Goal: Task Accomplishment & Management: Manage account settings

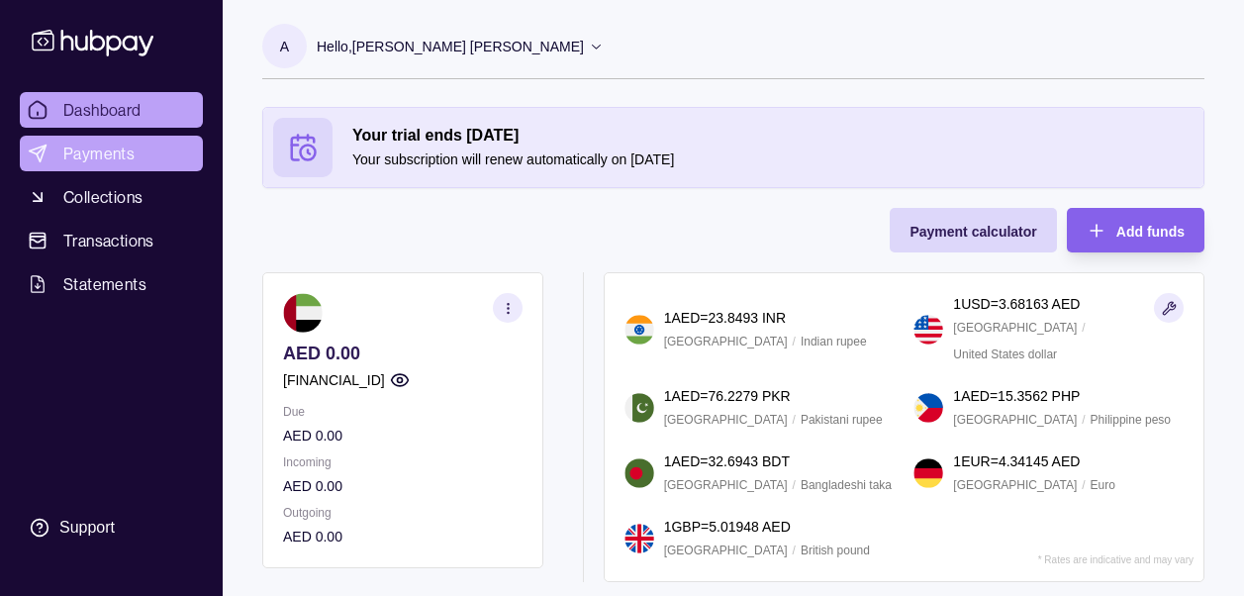
click at [128, 150] on span "Payments" at bounding box center [98, 154] width 71 height 24
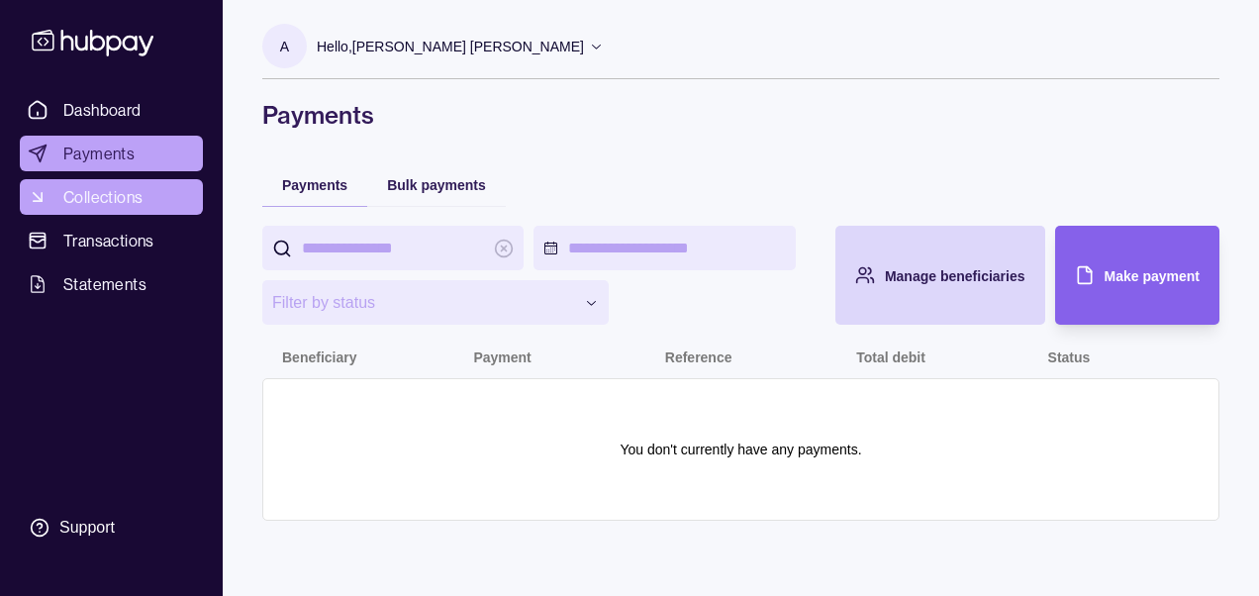
click at [121, 186] on span "Collections" at bounding box center [102, 197] width 79 height 24
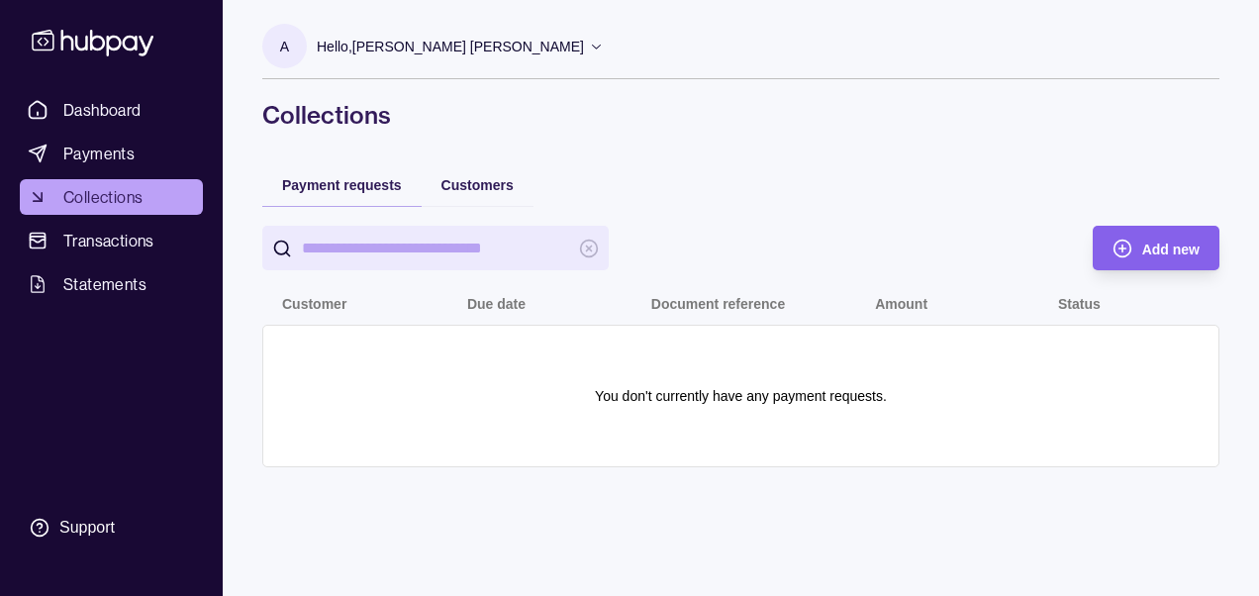
click at [494, 200] on div "Customers" at bounding box center [478, 184] width 112 height 44
click at [483, 189] on span "Customers" at bounding box center [477, 185] width 72 height 16
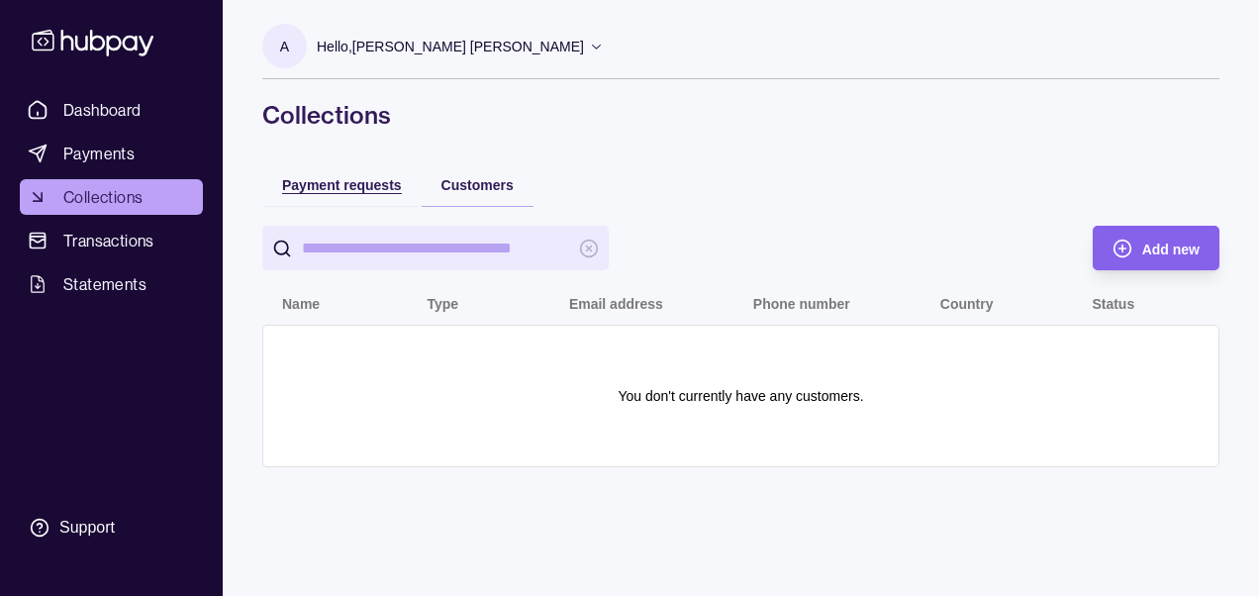
click at [363, 187] on span "Payment requests" at bounding box center [342, 185] width 120 height 16
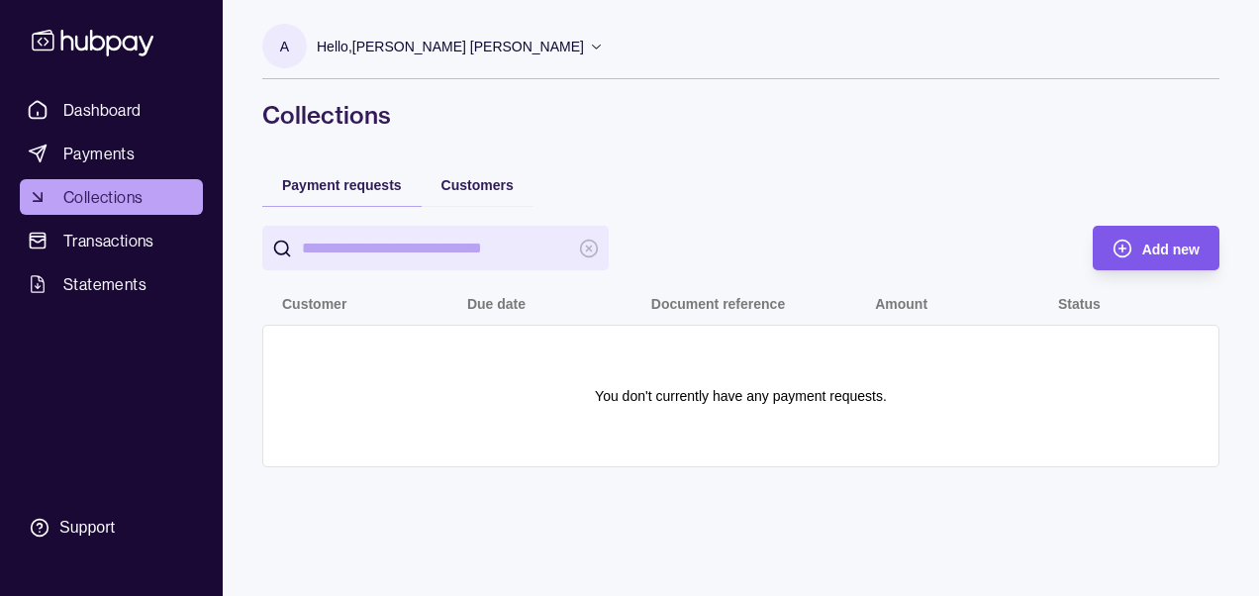
click at [1116, 230] on div "Add new" at bounding box center [1141, 248] width 117 height 45
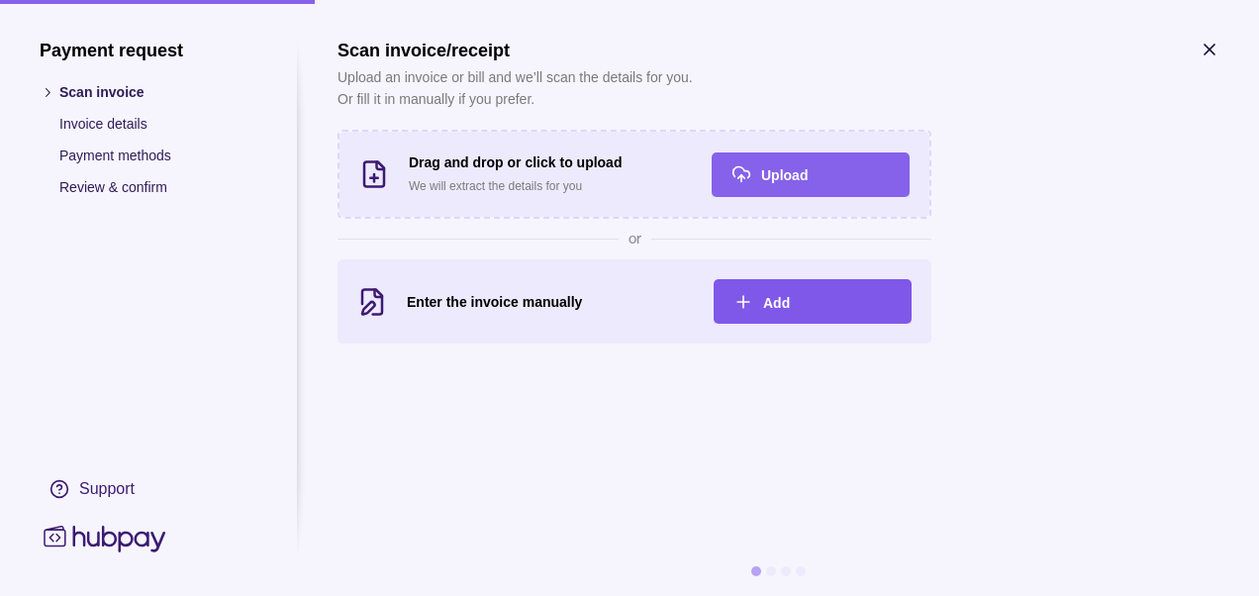
click at [778, 301] on span "Add" at bounding box center [776, 303] width 27 height 16
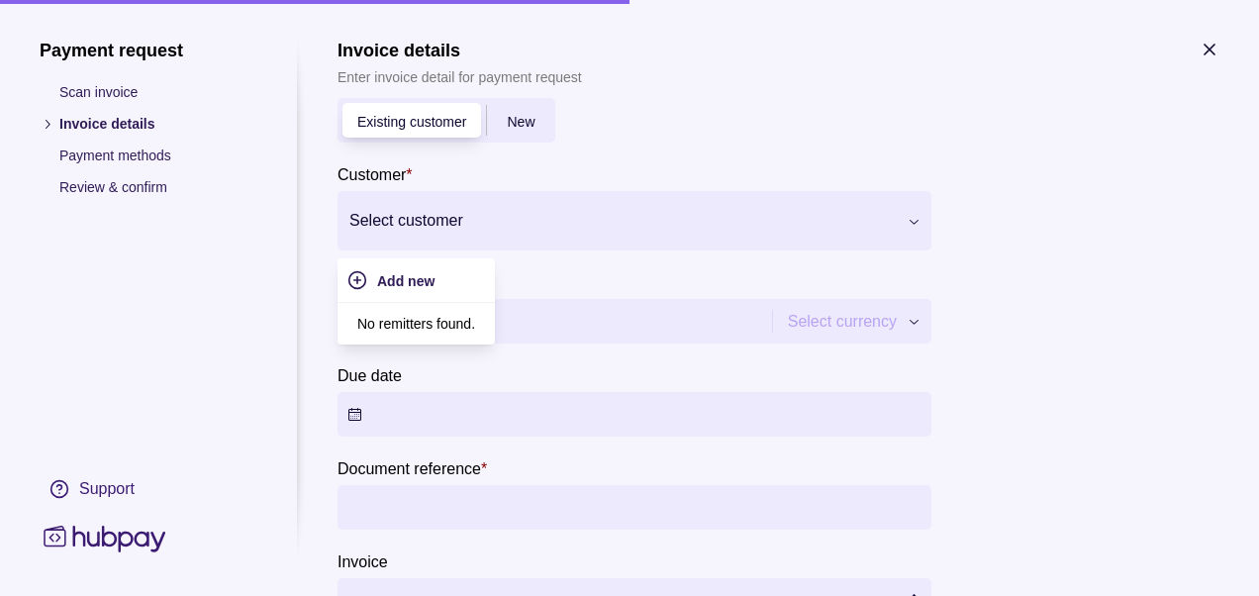
click at [705, 249] on div "Select customer" at bounding box center [635, 220] width 594 height 59
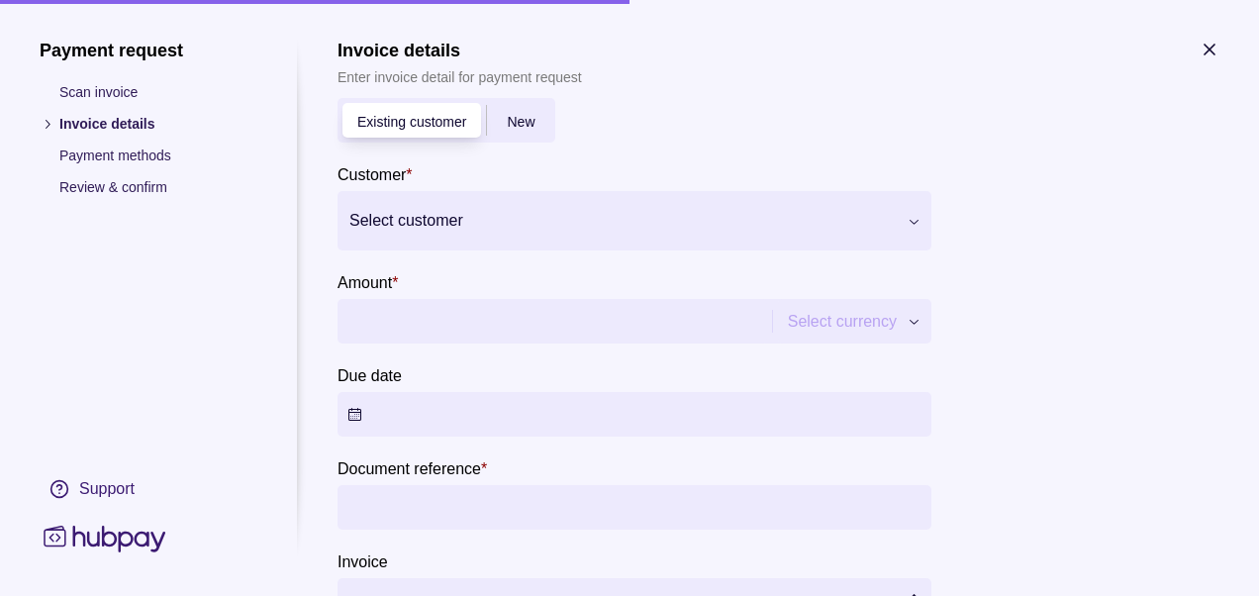
click at [527, 130] on div "New" at bounding box center [520, 121] width 67 height 24
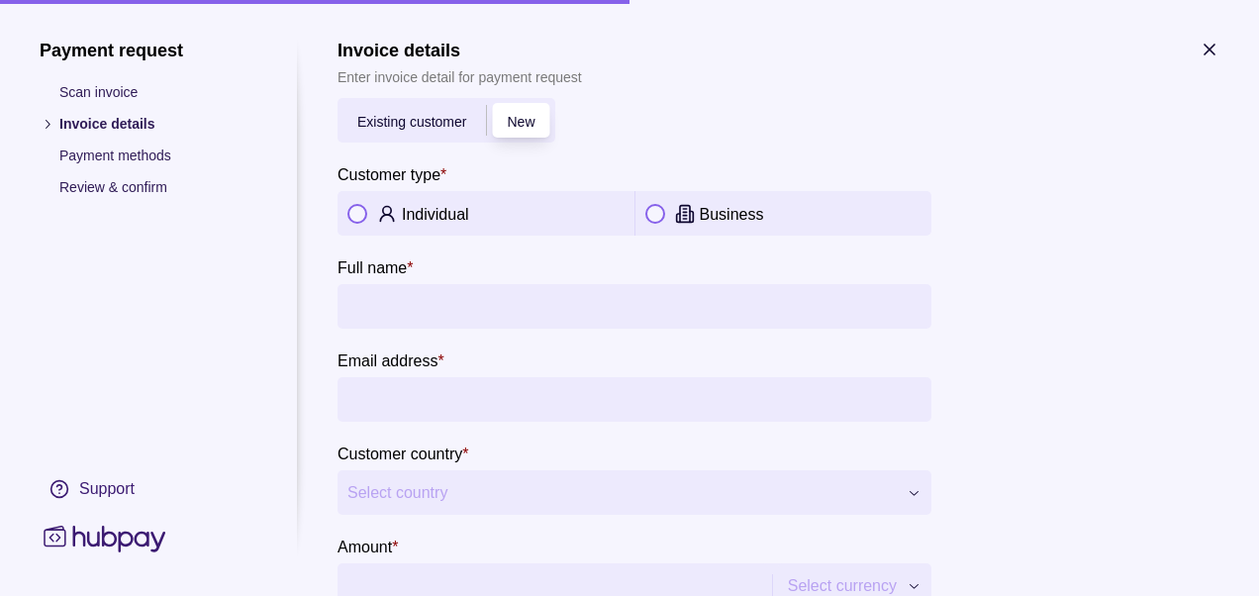
click at [499, 206] on div "Individual" at bounding box center [513, 214] width 223 height 24
click at [488, 298] on input "Full name *" at bounding box center [634, 306] width 574 height 45
type input "*****"
type input "**********"
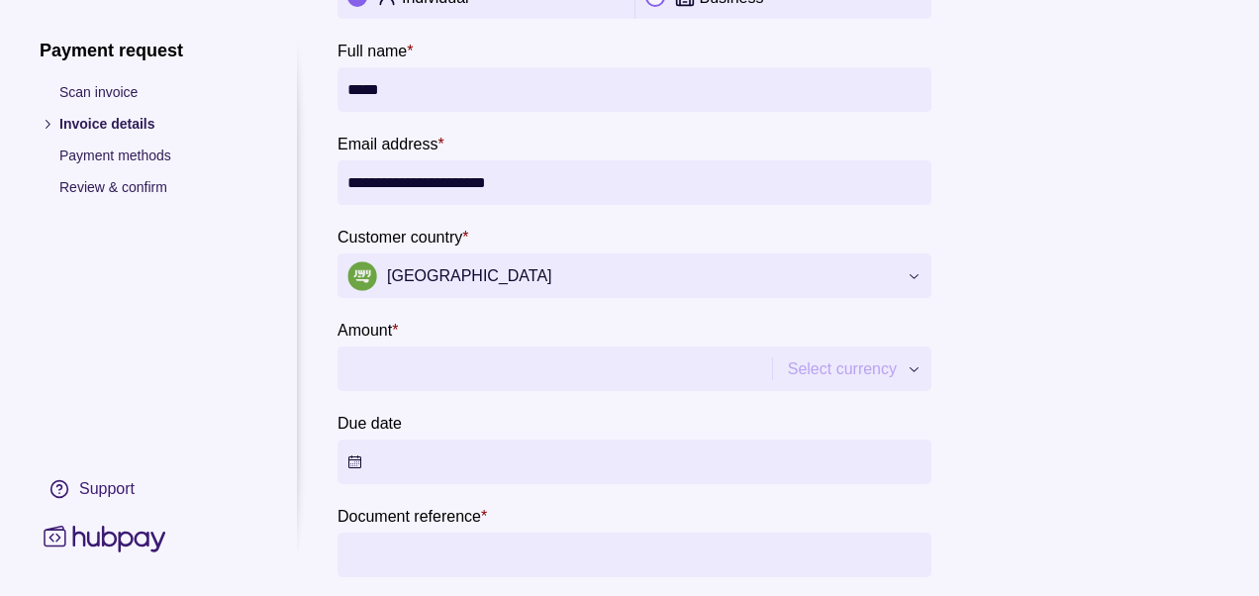
scroll to position [218, 0]
drag, startPoint x: 580, startPoint y: 316, endPoint x: 637, endPoint y: 278, distance: 67.8
click at [587, 312] on section "**********" at bounding box center [635, 274] width 594 height 789
click at [637, 278] on span "[GEOGRAPHIC_DATA]" at bounding box center [621, 275] width 549 height 30
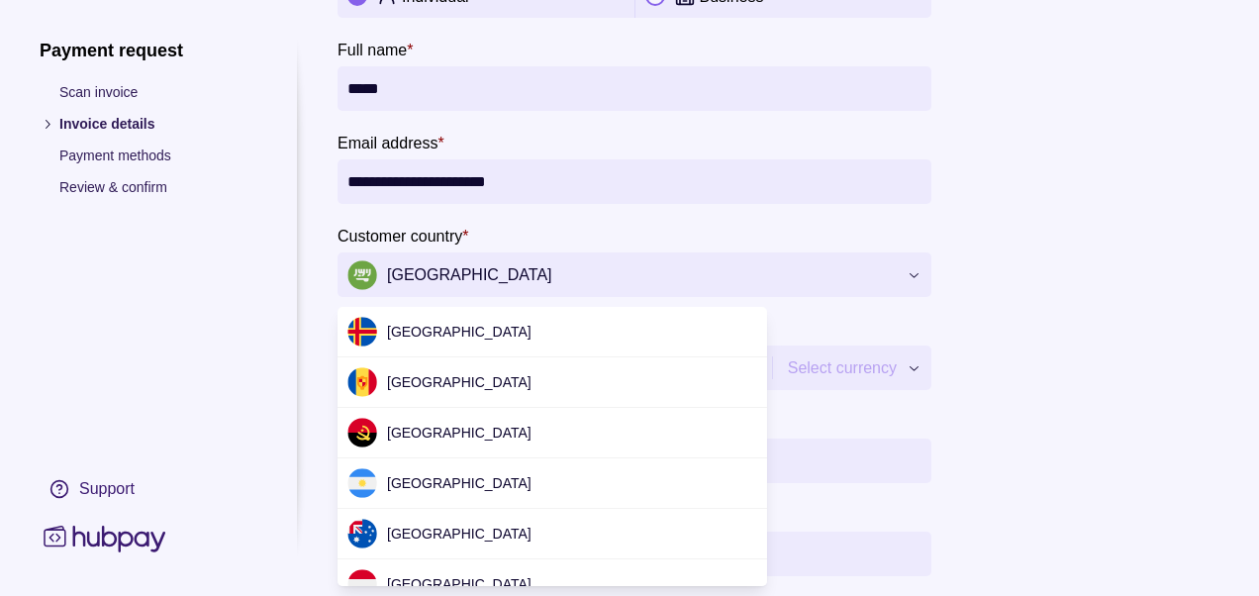
scroll to position [4971, 0]
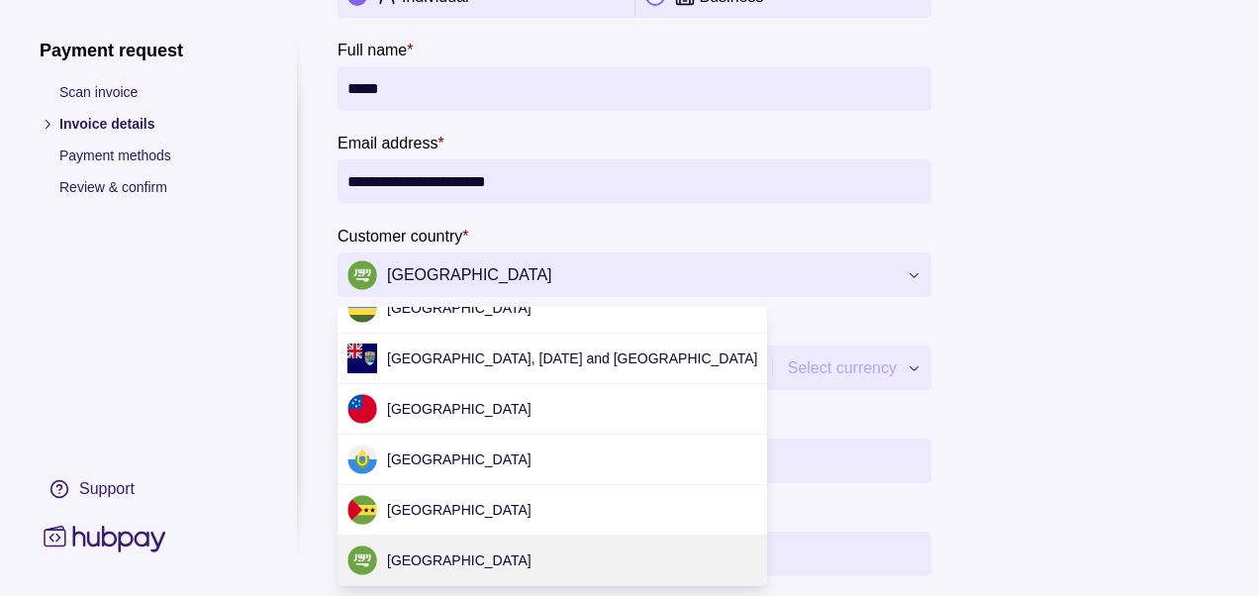
click at [637, 278] on div at bounding box center [629, 298] width 1259 height 596
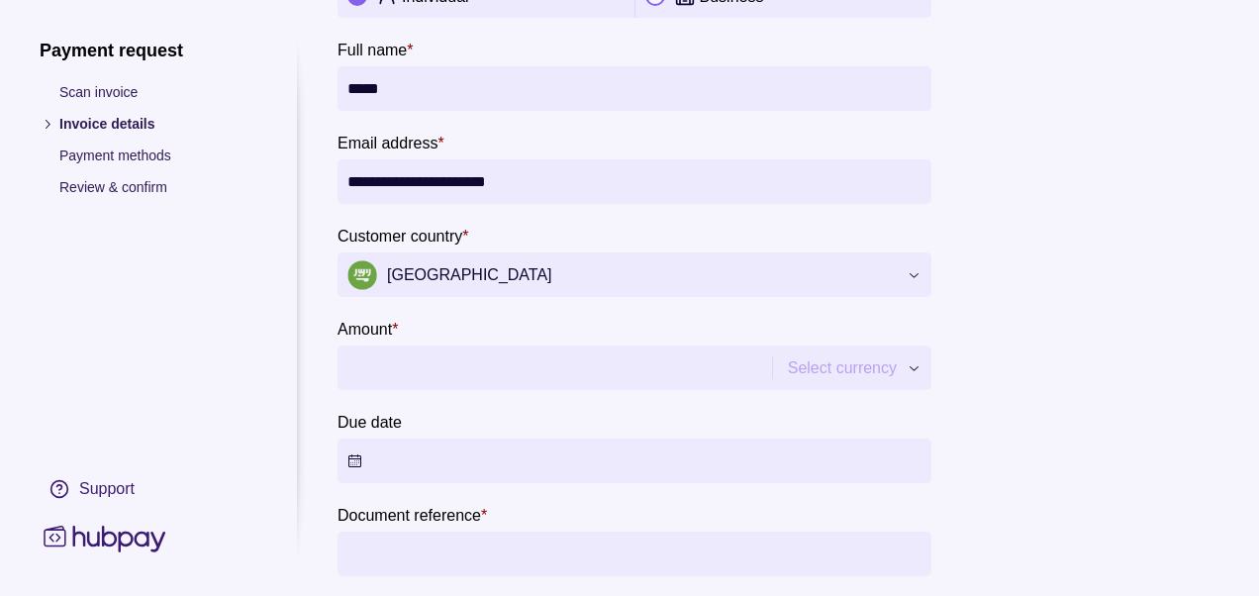
click at [550, 393] on section "**********" at bounding box center [635, 274] width 594 height 789
click at [552, 371] on input "Amount *" at bounding box center [552, 367] width 410 height 45
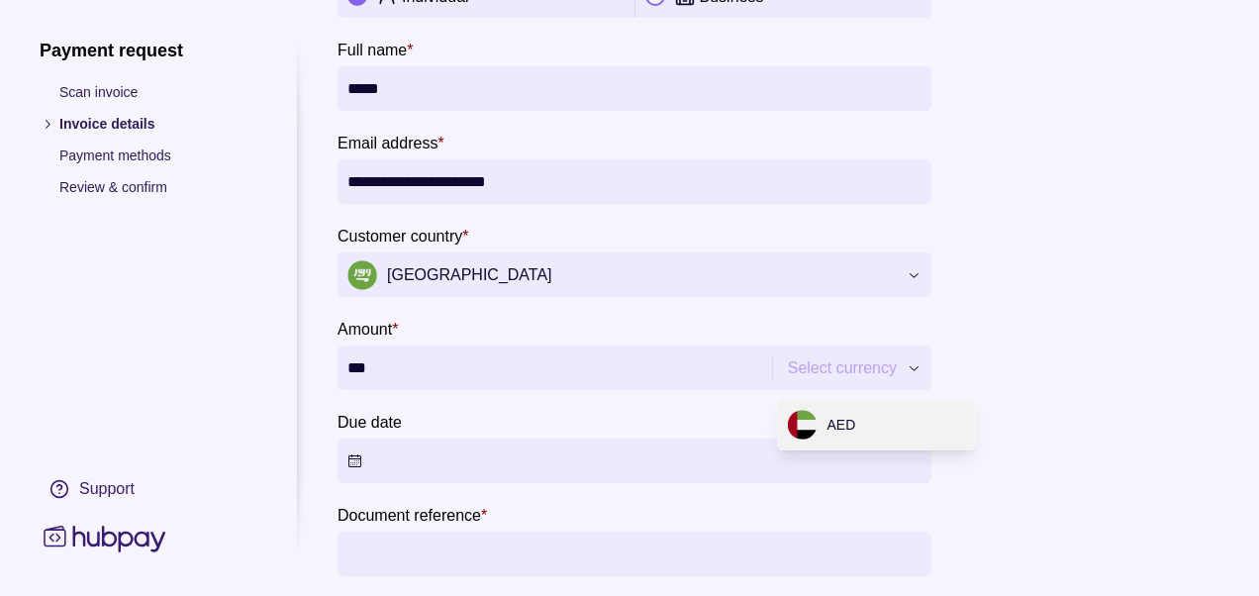
click at [888, 595] on div "**********" at bounding box center [629, 596] width 1259 height 0
type input "******"
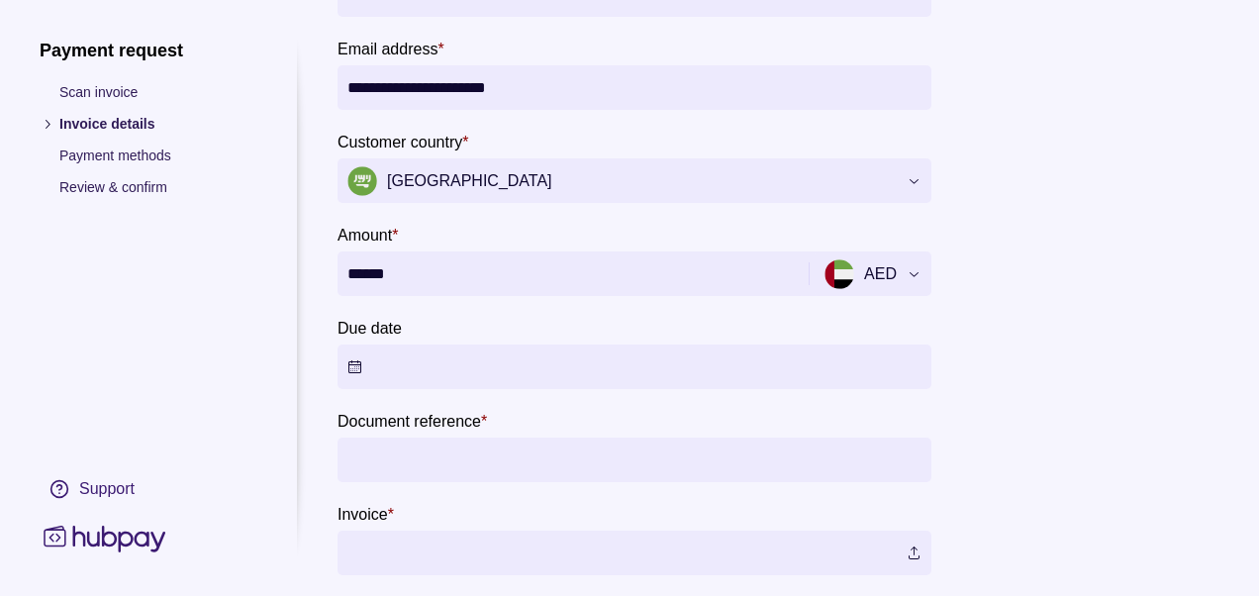
scroll to position [317, 0]
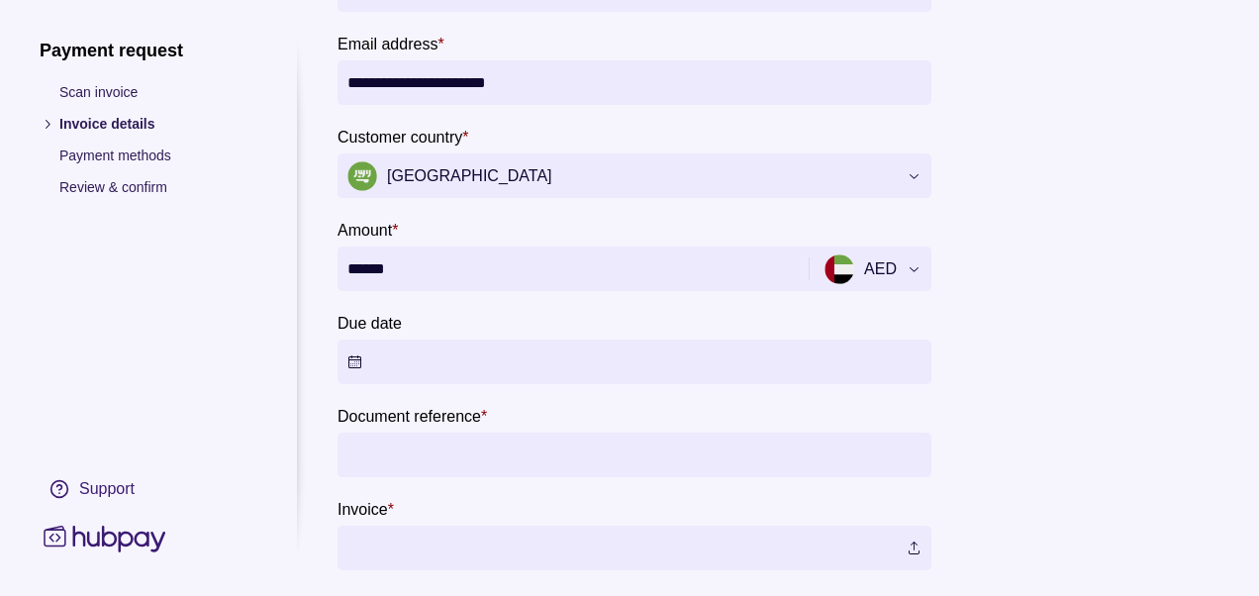
click at [596, 358] on button "Due date" at bounding box center [635, 362] width 594 height 45
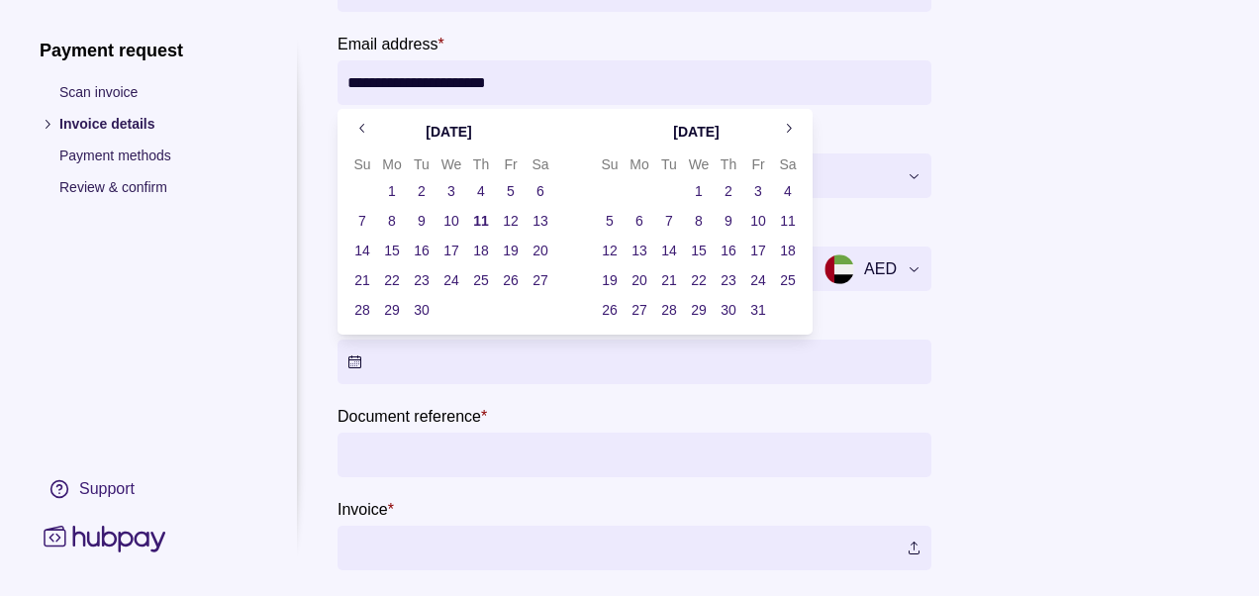
click at [759, 308] on button "31" at bounding box center [758, 310] width 28 height 28
click at [618, 424] on section "Document reference *" at bounding box center [635, 440] width 594 height 73
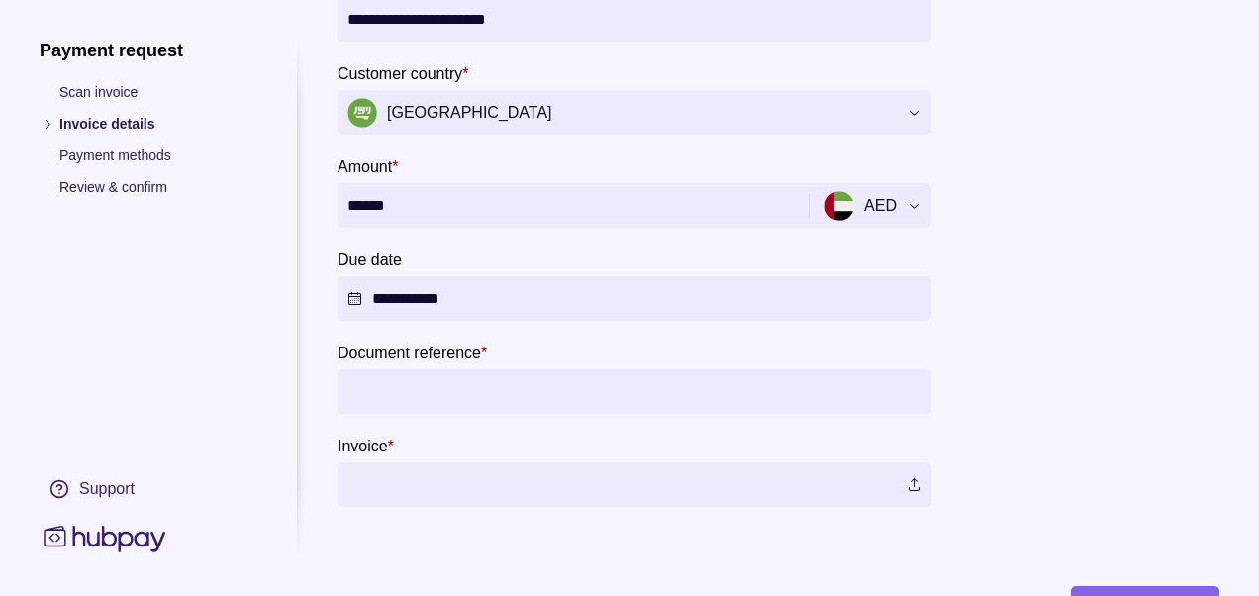
scroll to position [402, 0]
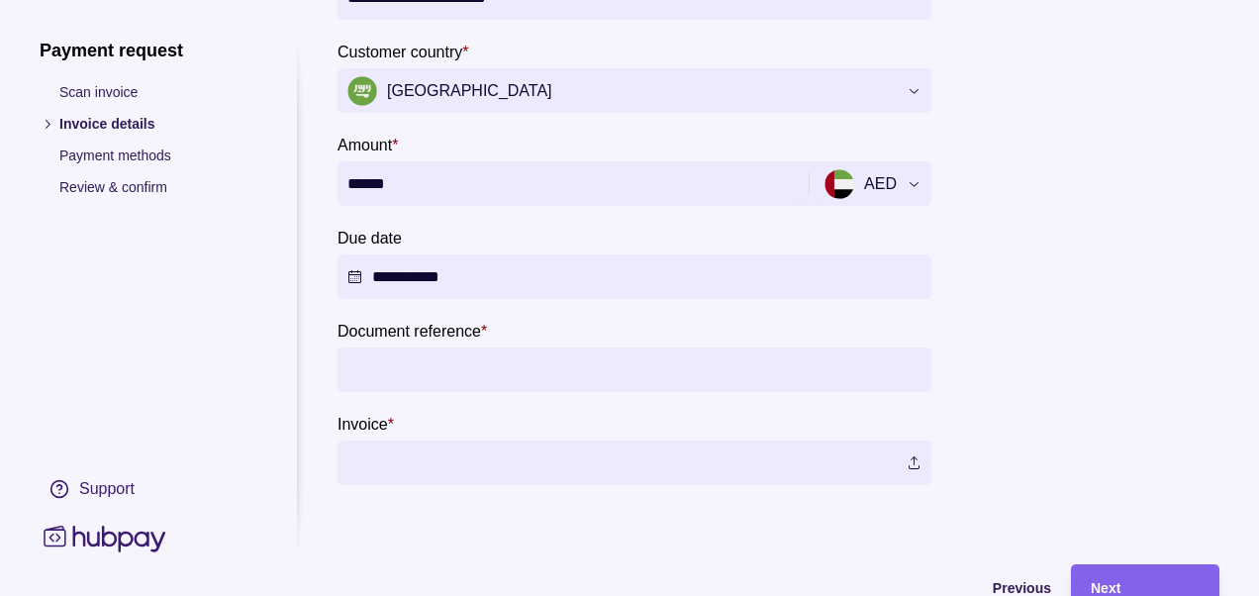
click at [601, 377] on input "Document reference *" at bounding box center [634, 369] width 574 height 45
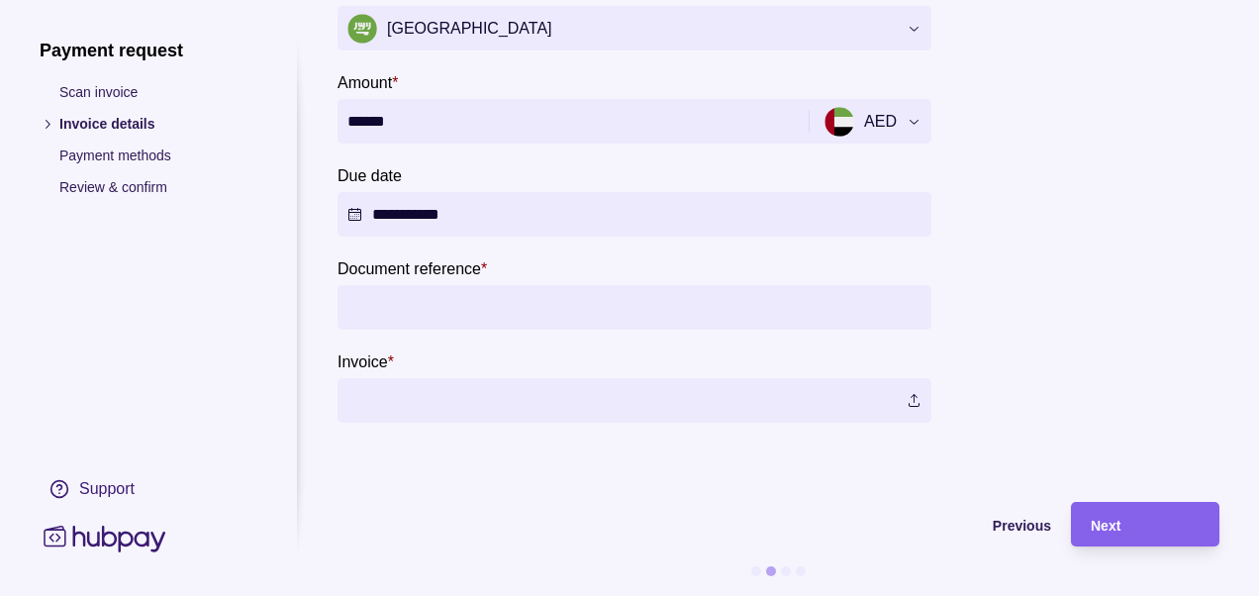
scroll to position [479, 0]
click at [587, 379] on label at bounding box center [635, 400] width 594 height 45
click at [473, 308] on input "*****" at bounding box center [634, 307] width 574 height 45
type input "*****"
click at [485, 401] on label at bounding box center [635, 400] width 594 height 45
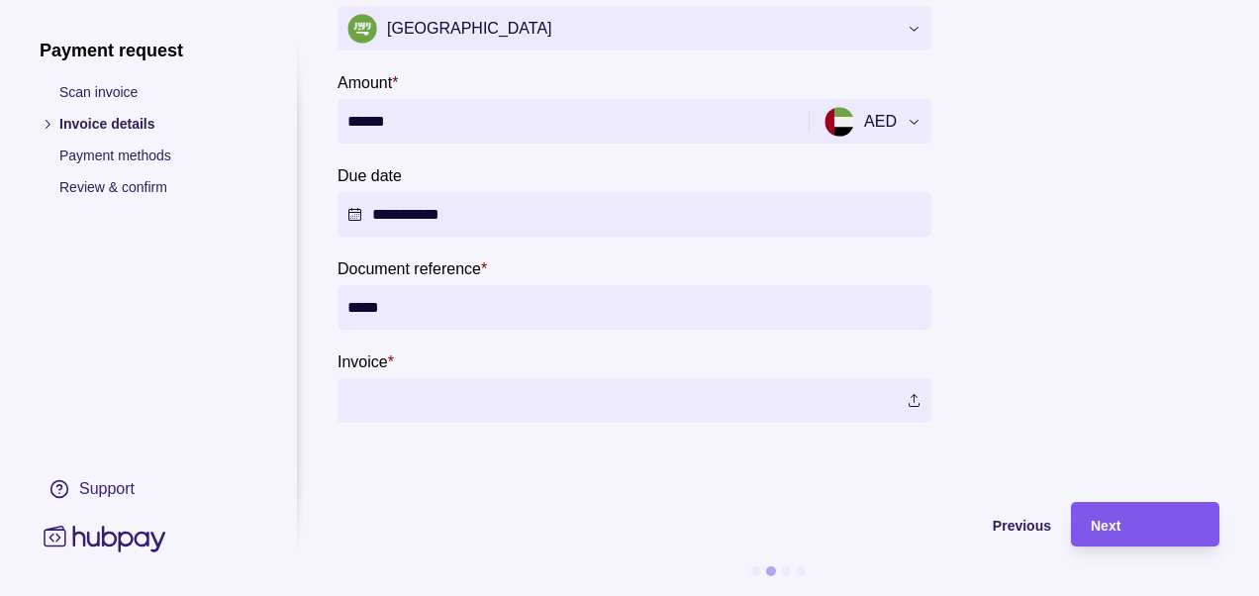
drag, startPoint x: 1066, startPoint y: 513, endPoint x: 1091, endPoint y: 514, distance: 24.8
click at [1091, 514] on div "Next" at bounding box center [1130, 524] width 139 height 45
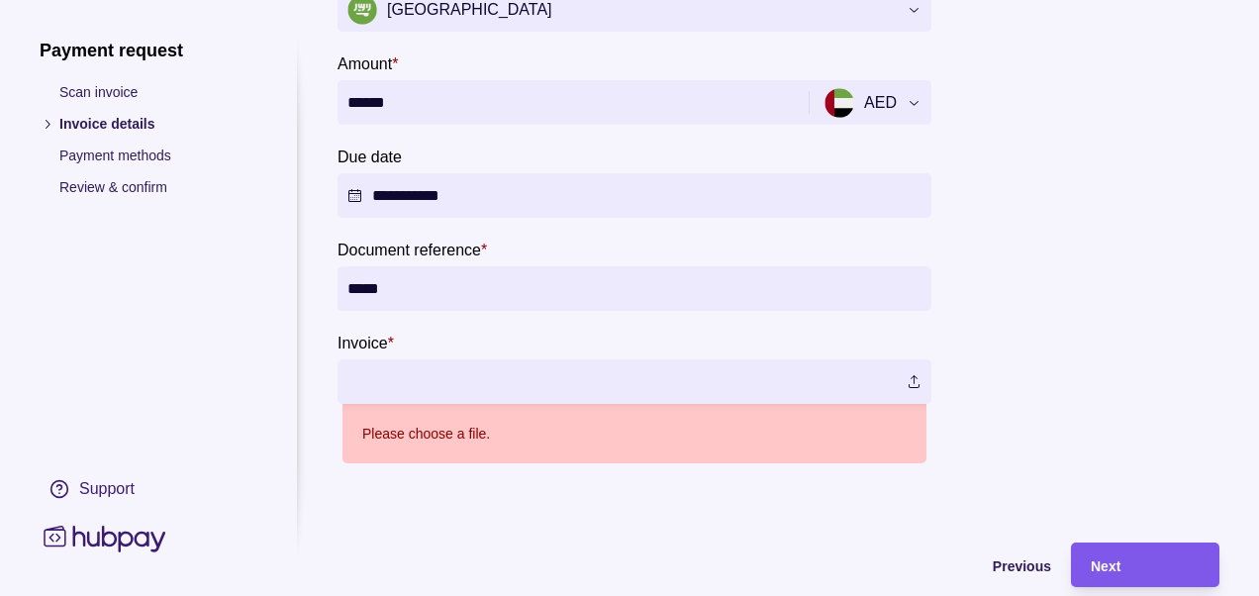
scroll to position [539, 0]
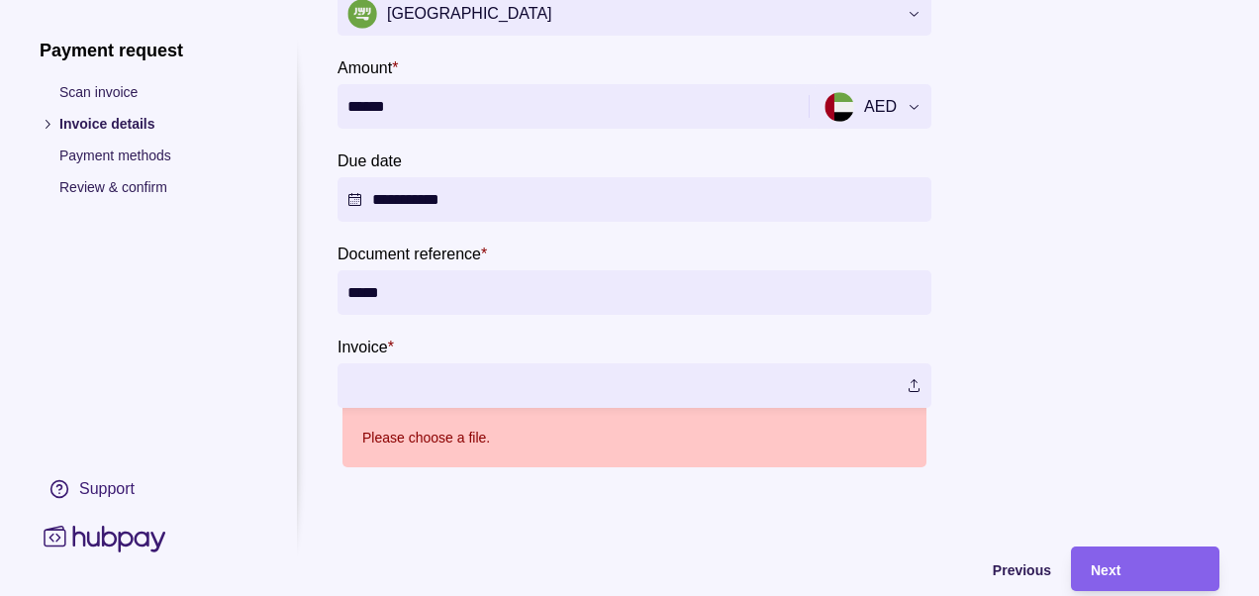
click at [878, 387] on label at bounding box center [635, 385] width 594 height 45
click at [703, 478] on section "**********" at bounding box center [779, 14] width 882 height 1026
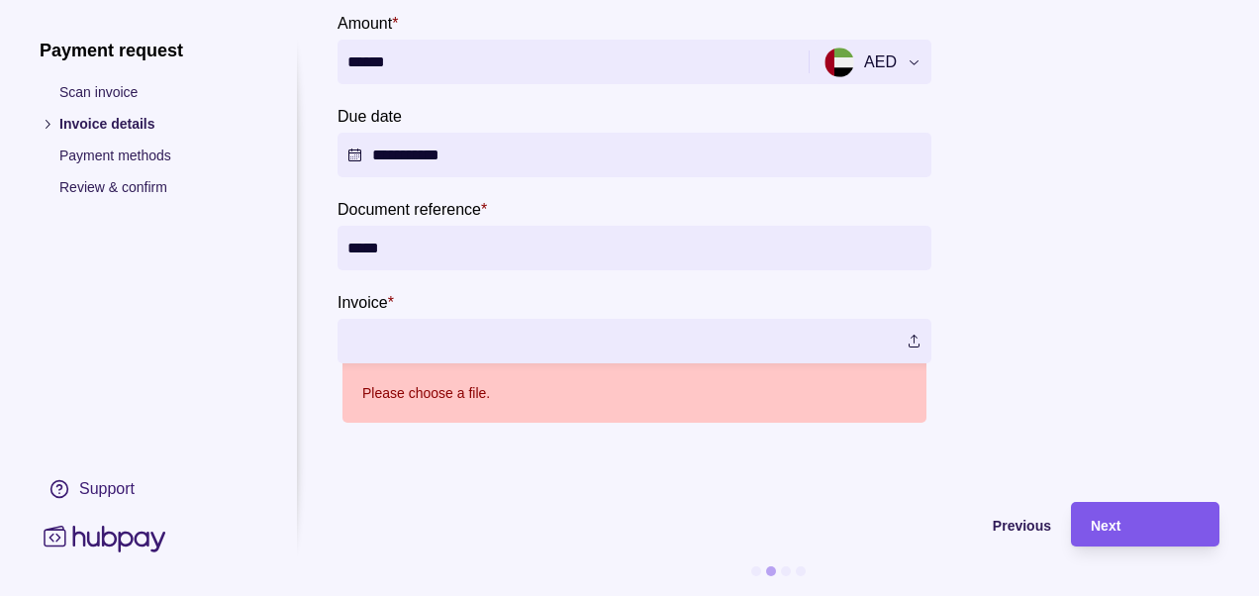
click at [1139, 516] on div "Next" at bounding box center [1145, 525] width 109 height 24
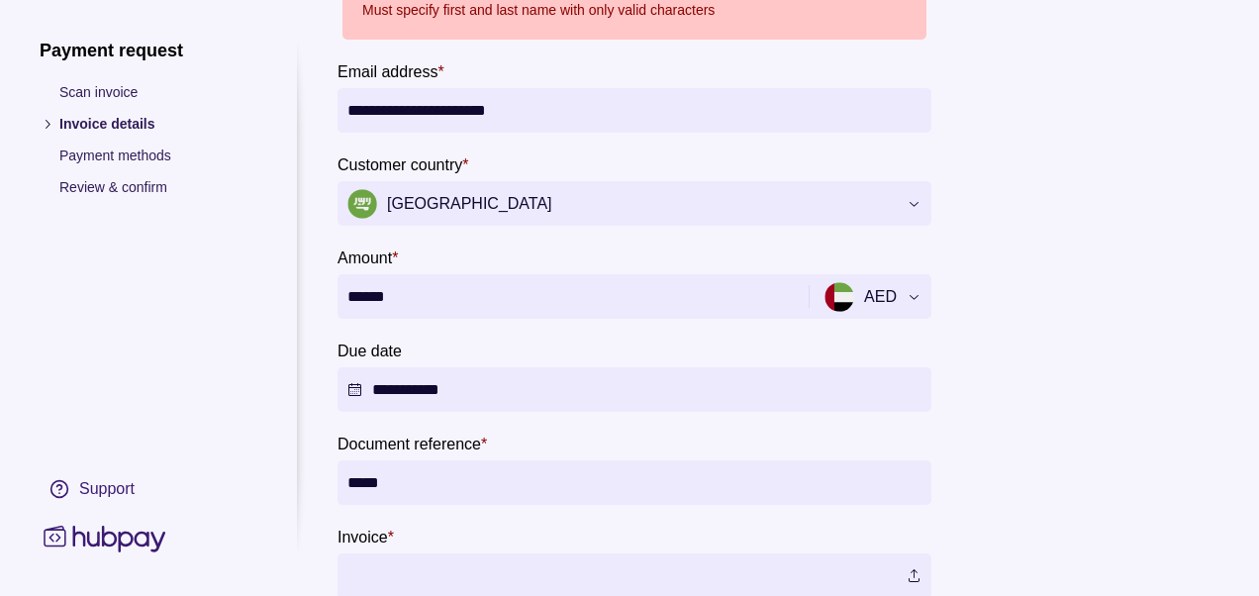
scroll to position [301, 0]
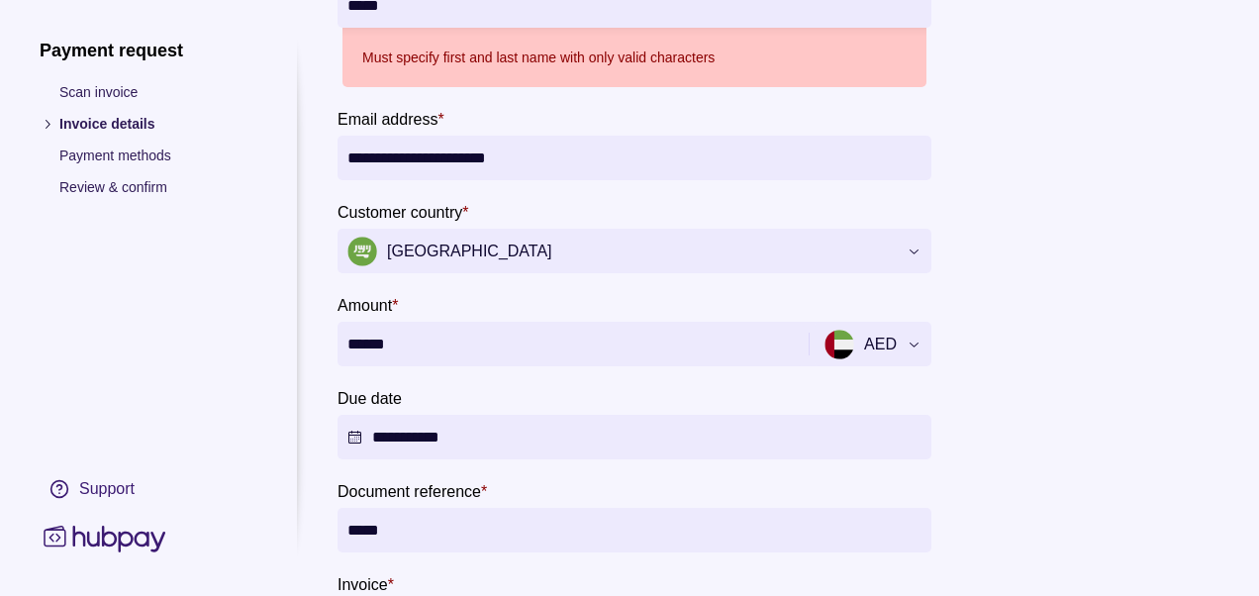
click at [474, 352] on input "******" at bounding box center [570, 344] width 446 height 45
drag, startPoint x: 433, startPoint y: 350, endPoint x: 337, endPoint y: 356, distance: 96.2
click at [337, 356] on section "**********" at bounding box center [630, 308] width 1180 height 1139
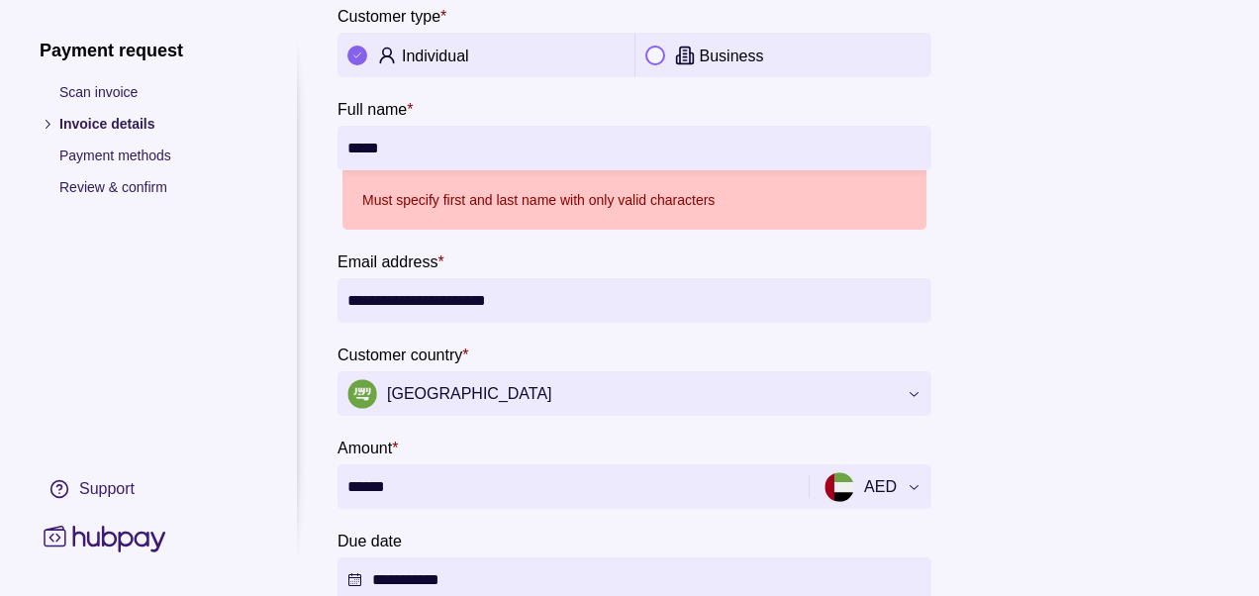
scroll to position [148, 0]
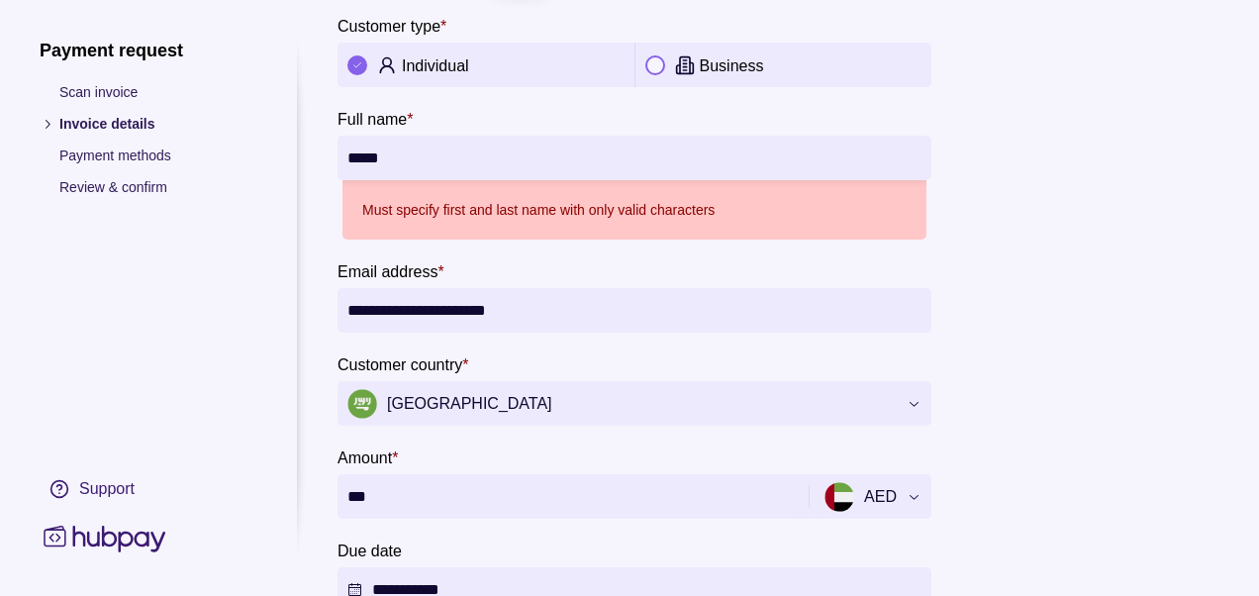
type input "***"
click at [428, 158] on input "*****" at bounding box center [634, 158] width 574 height 45
drag, startPoint x: 420, startPoint y: 162, endPoint x: 308, endPoint y: 151, distance: 112.4
click at [308, 151] on section "**********" at bounding box center [630, 460] width 1180 height 1139
paste input "********"
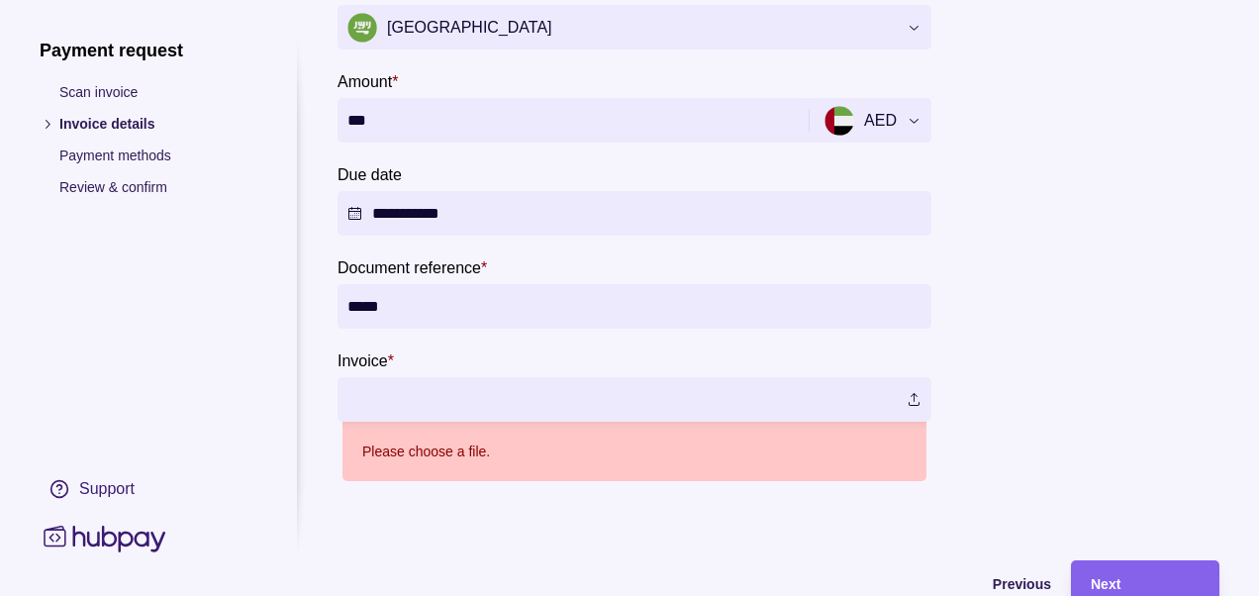
scroll to position [479, 0]
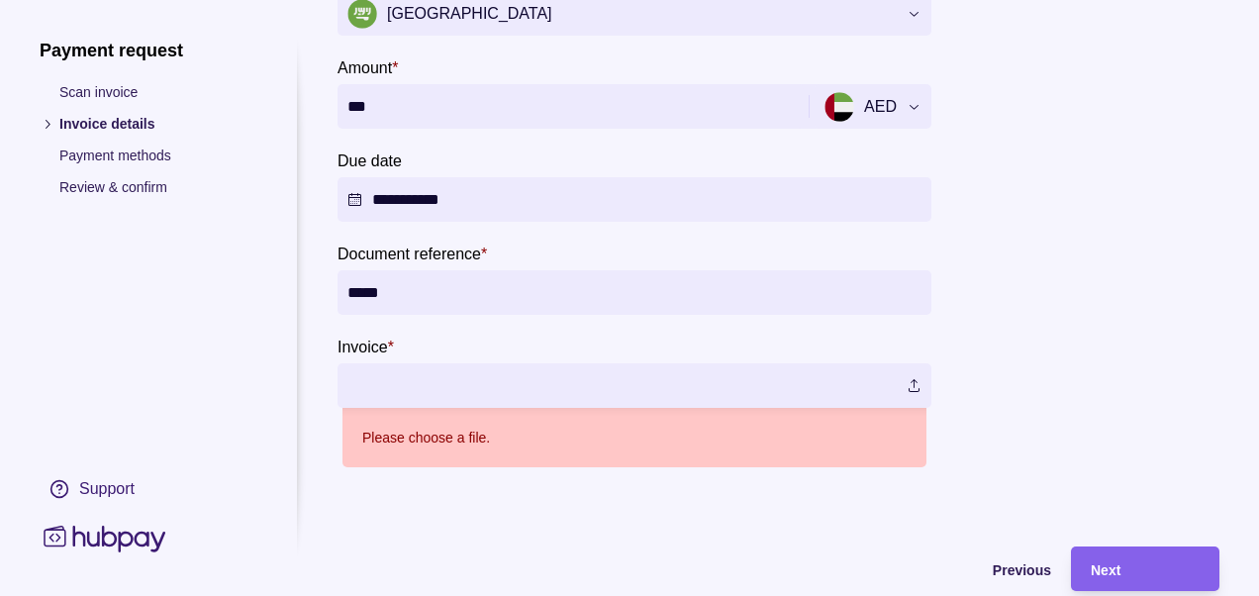
type input "**********"
click at [440, 306] on input "*****" at bounding box center [634, 292] width 574 height 45
type input "*****"
click at [914, 383] on label at bounding box center [635, 385] width 594 height 45
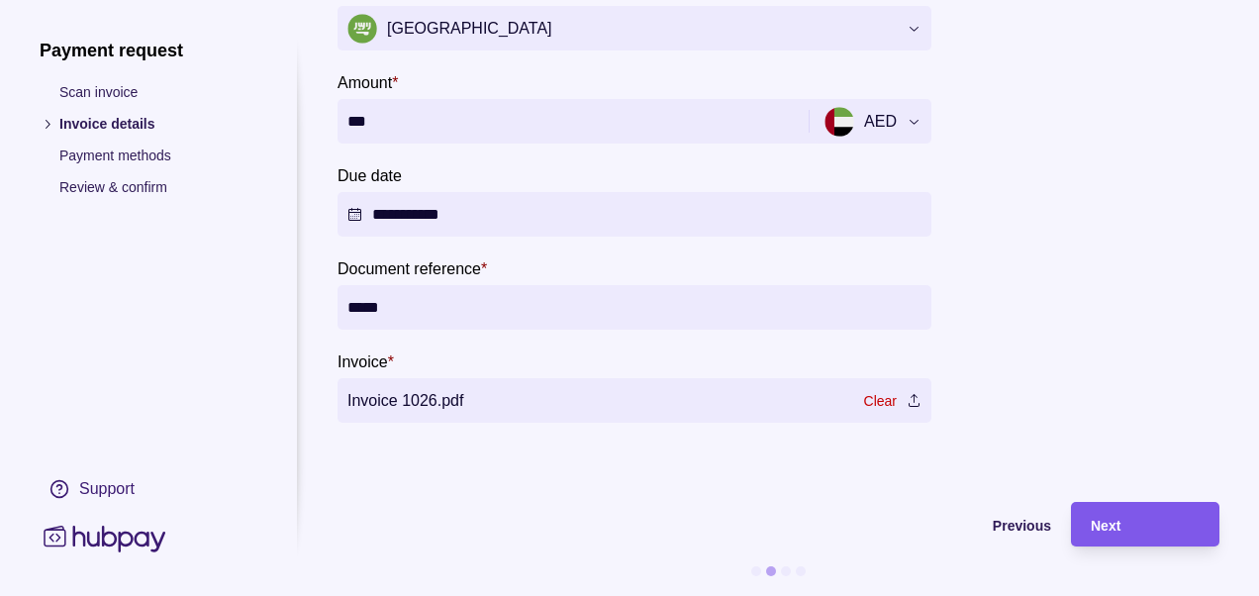
click at [1103, 518] on span "Next" at bounding box center [1106, 526] width 30 height 16
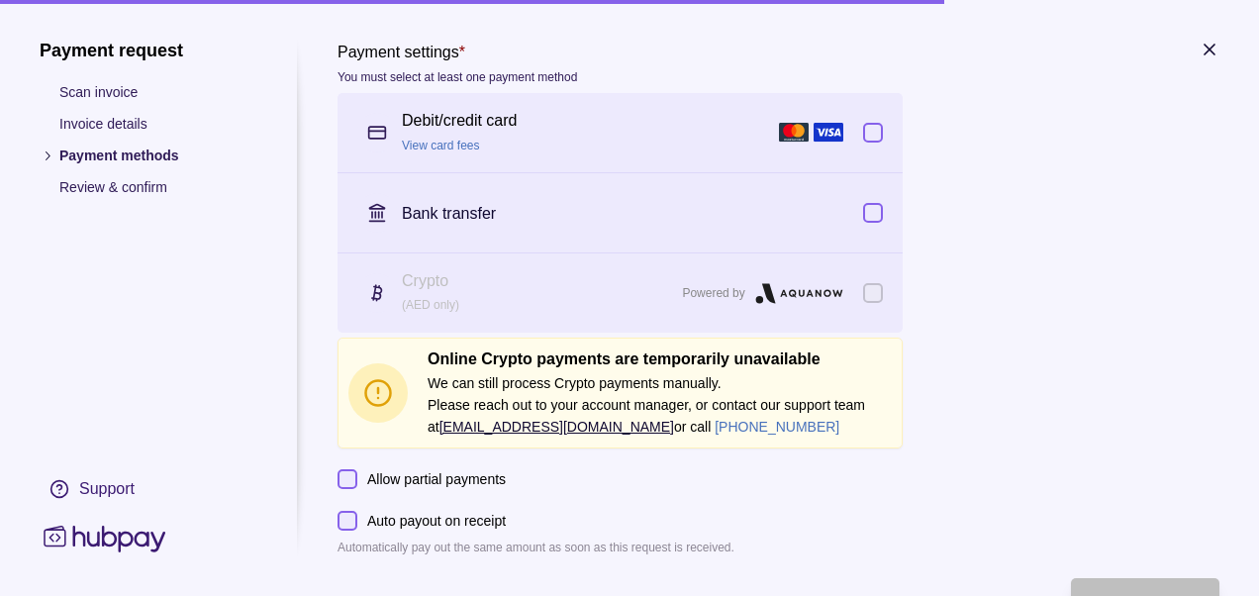
scroll to position [0, 0]
click at [880, 135] on button "button" at bounding box center [873, 133] width 20 height 20
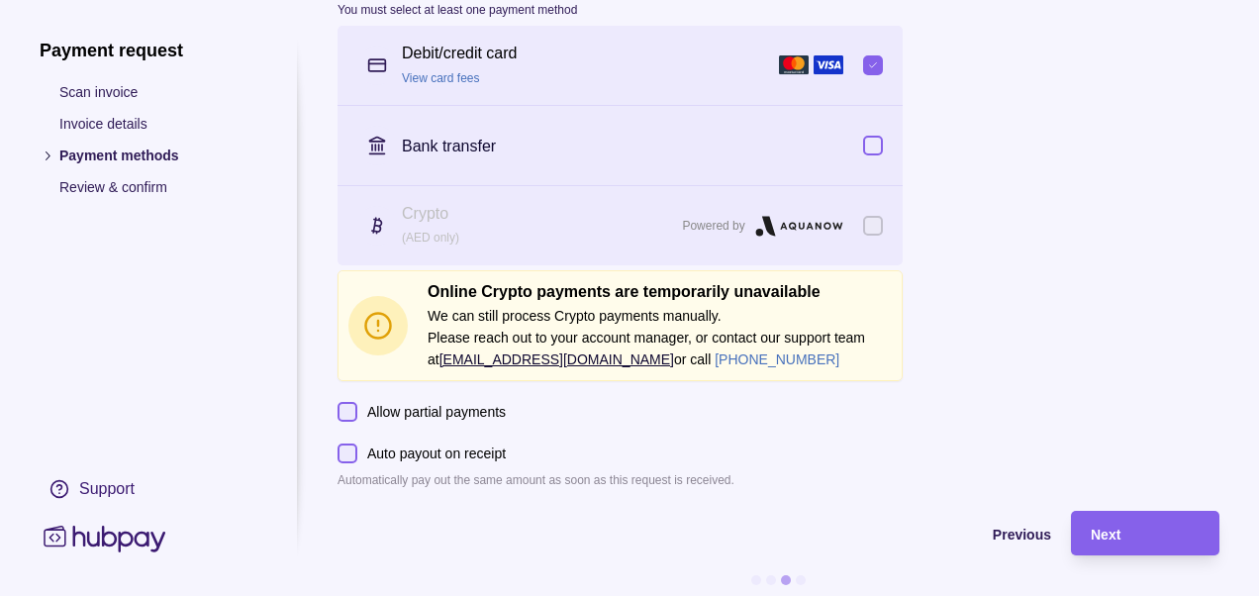
scroll to position [90, 0]
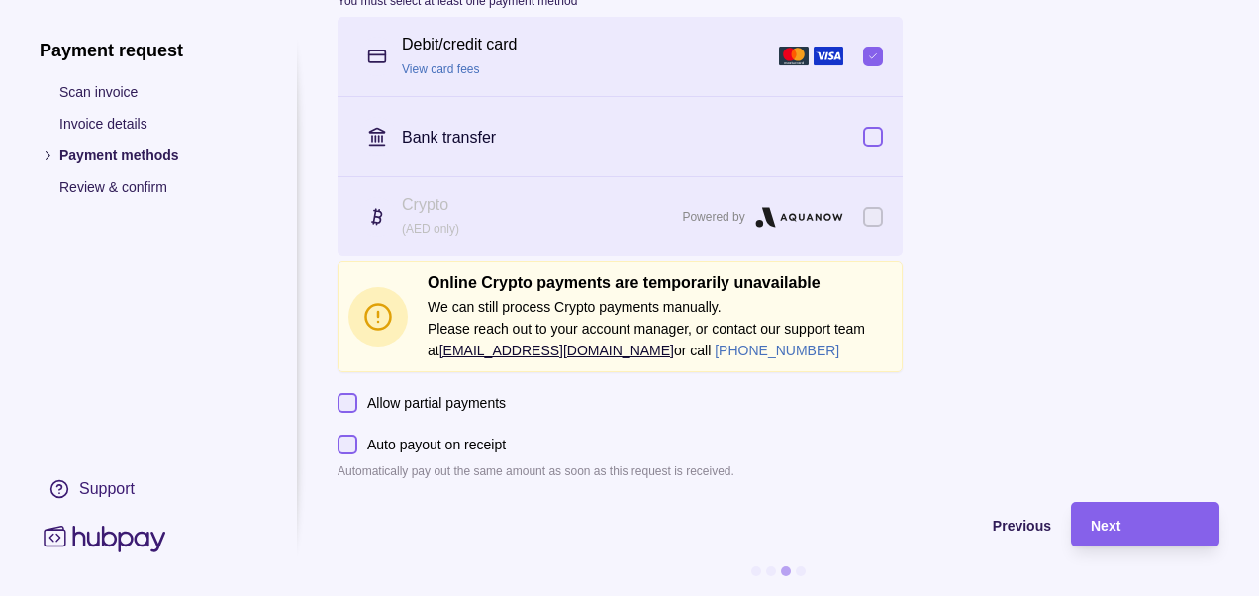
click at [481, 392] on p "Allow partial payments" at bounding box center [436, 403] width 139 height 22
click at [357, 393] on button "Allow partial payments" at bounding box center [348, 403] width 20 height 20
click at [459, 392] on p "Allow partial payments" at bounding box center [436, 403] width 139 height 22
click at [357, 393] on button "Allow partial payments" at bounding box center [348, 403] width 20 height 20
click at [1114, 518] on span "Next" at bounding box center [1106, 526] width 30 height 16
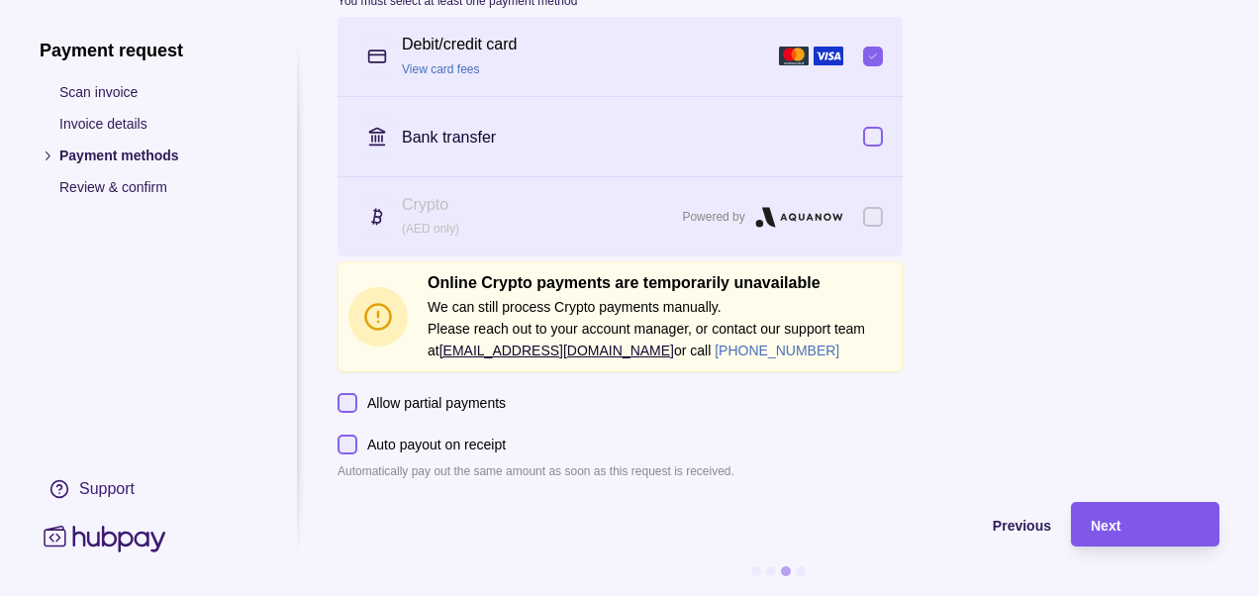
scroll to position [0, 0]
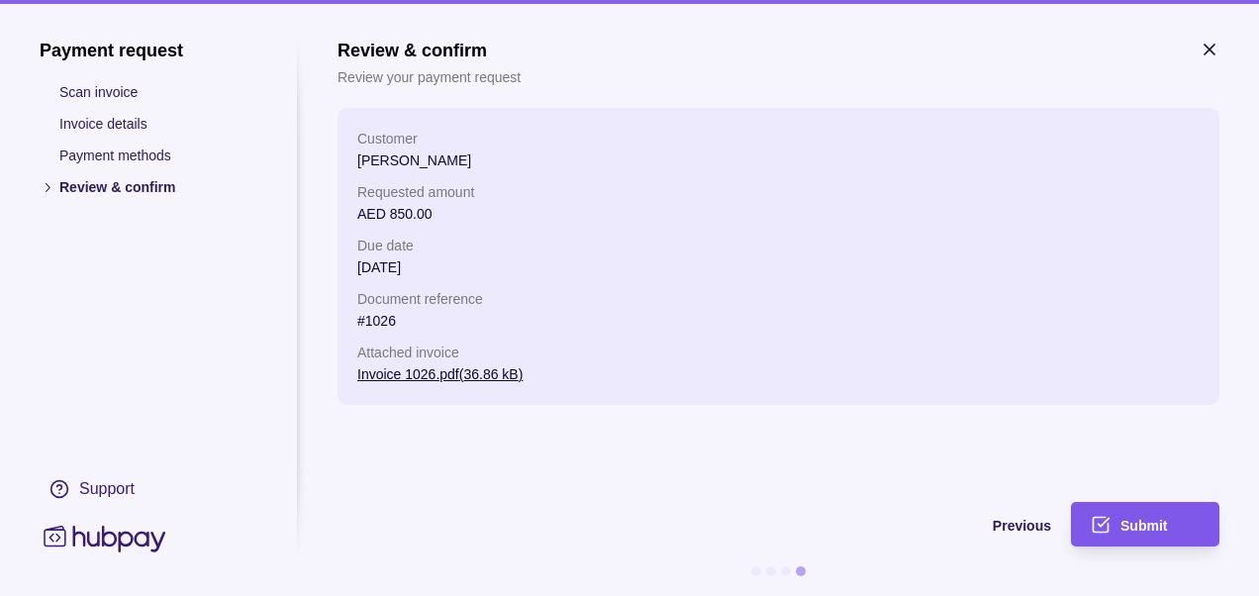
click at [1105, 517] on icon "submit" at bounding box center [1101, 524] width 15 height 15
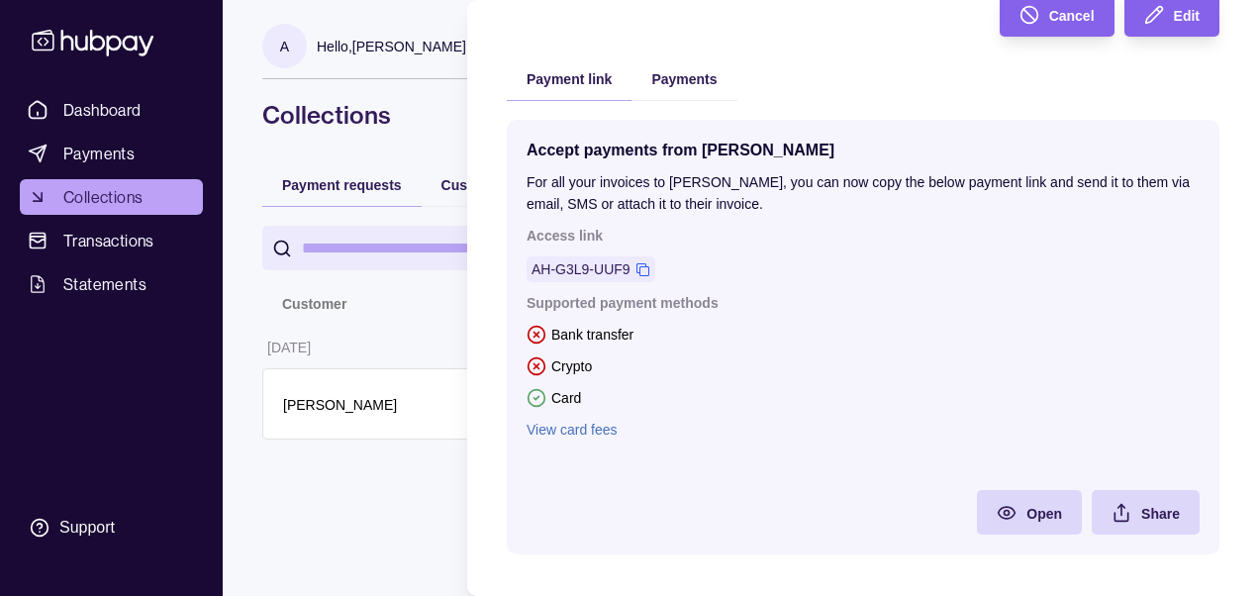
scroll to position [384, 0]
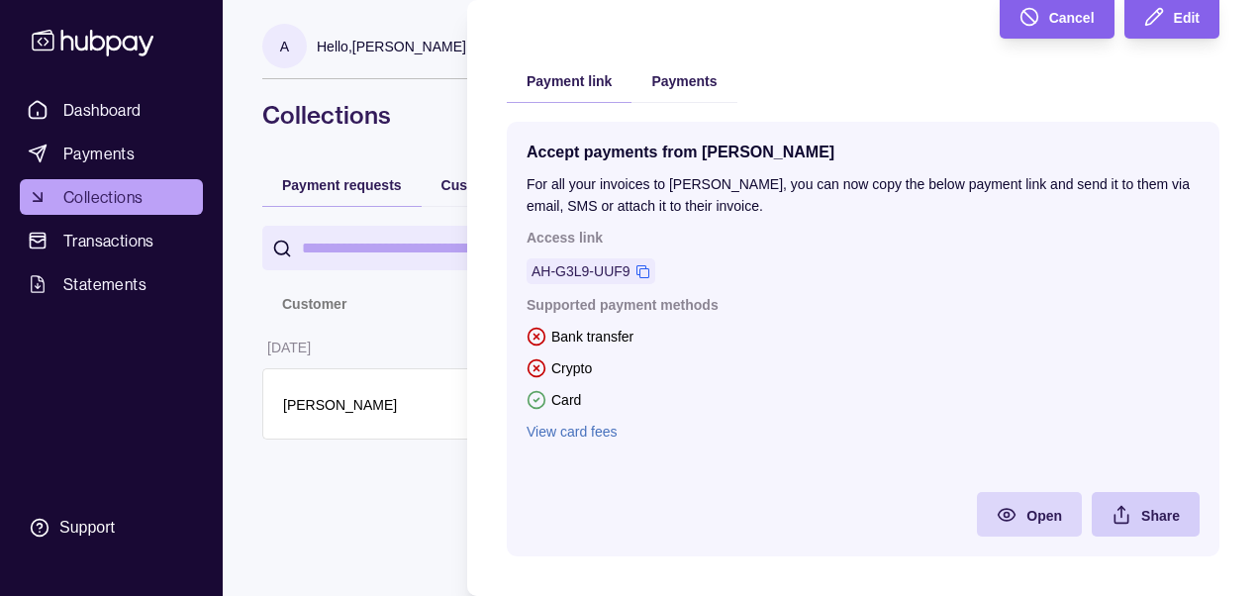
click at [1141, 520] on span "Share" at bounding box center [1160, 516] width 39 height 16
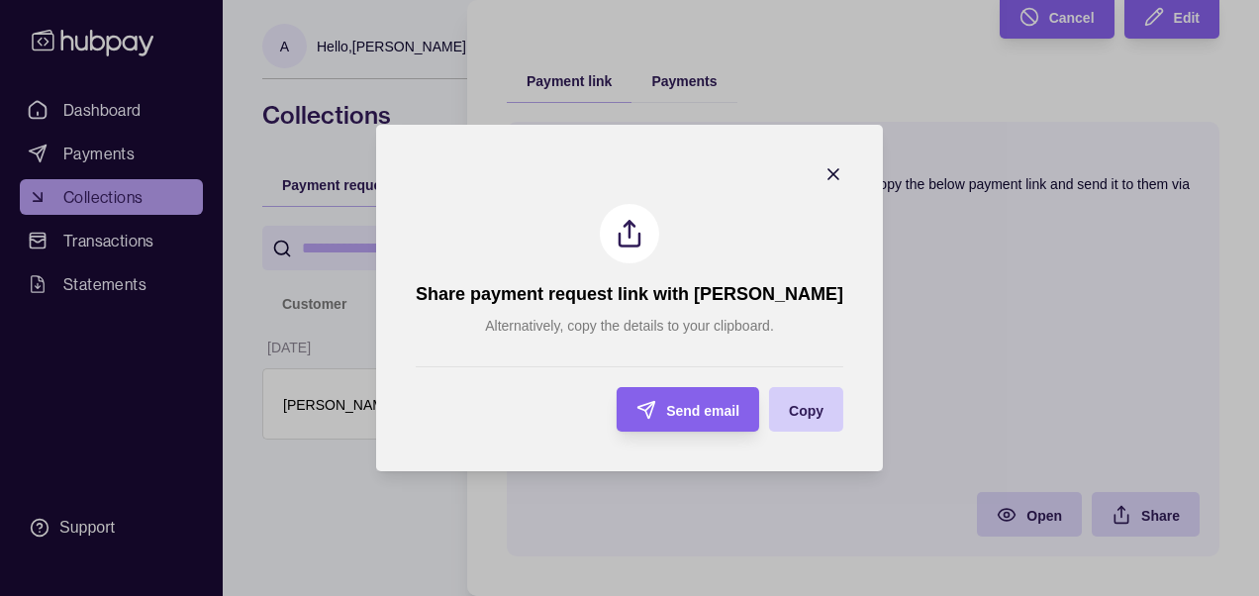
click at [790, 406] on span "Copy" at bounding box center [806, 411] width 35 height 16
click at [719, 422] on div "Send email" at bounding box center [673, 409] width 133 height 45
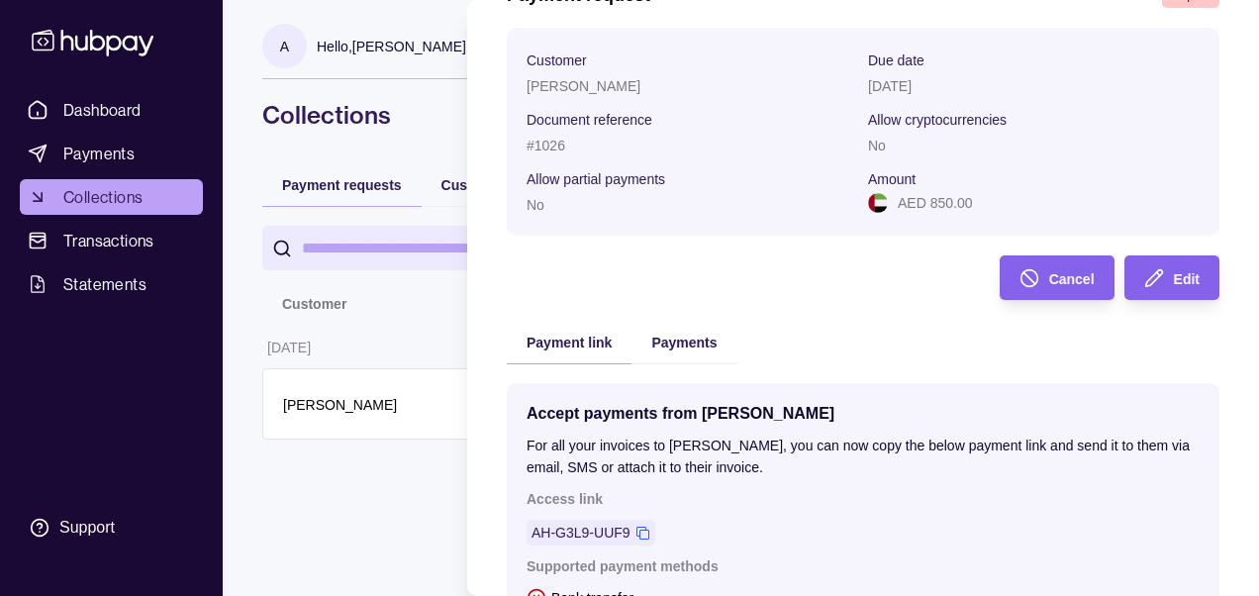
scroll to position [0, 0]
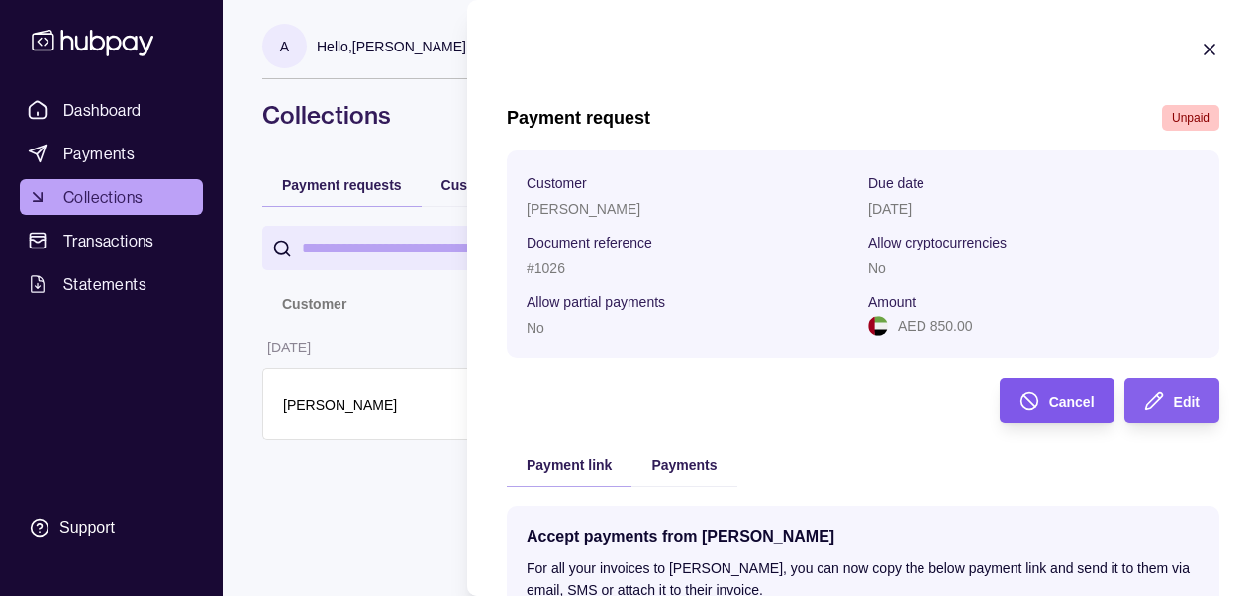
click at [1030, 402] on div "Cancel" at bounding box center [1042, 400] width 105 height 45
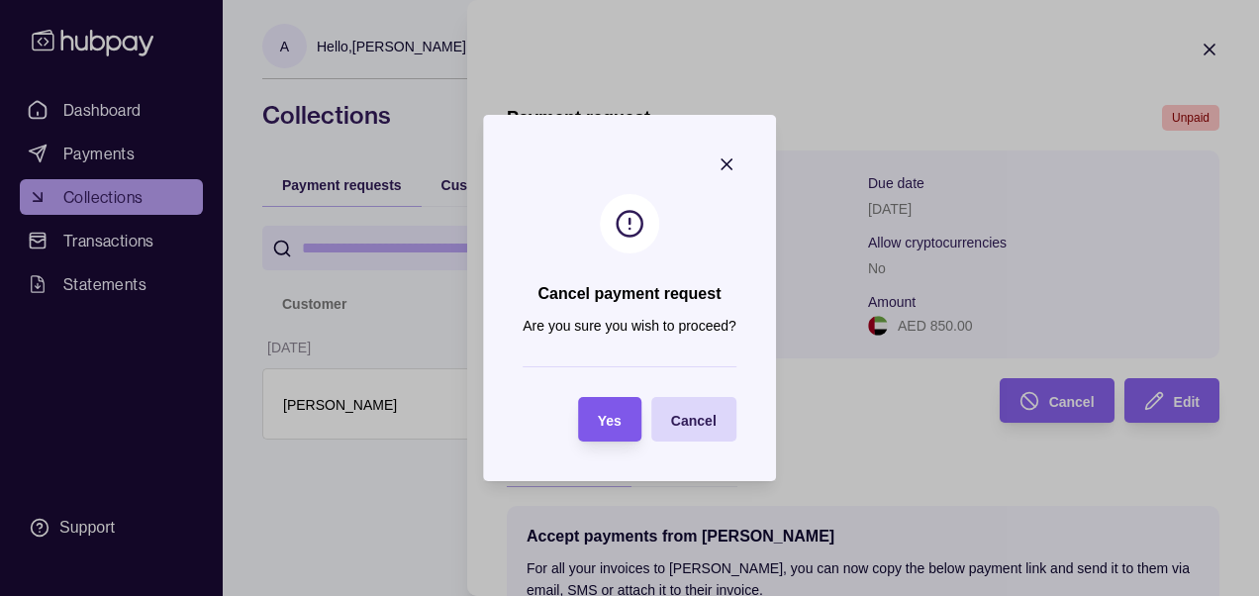
click at [619, 424] on span "Yes" at bounding box center [610, 421] width 24 height 16
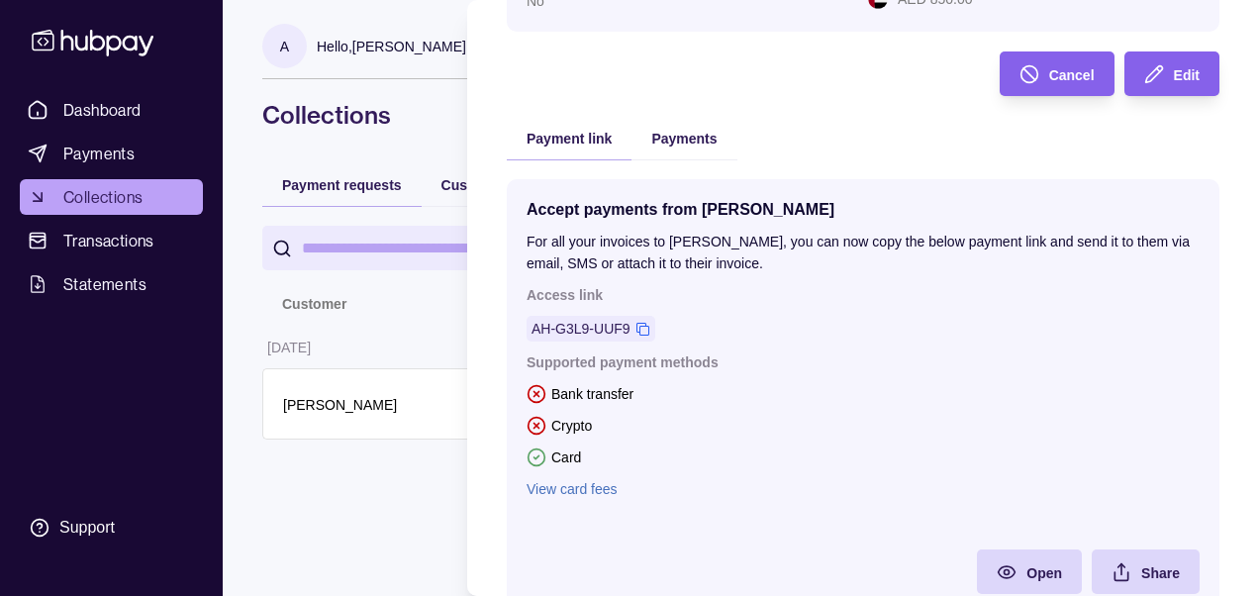
scroll to position [337, 0]
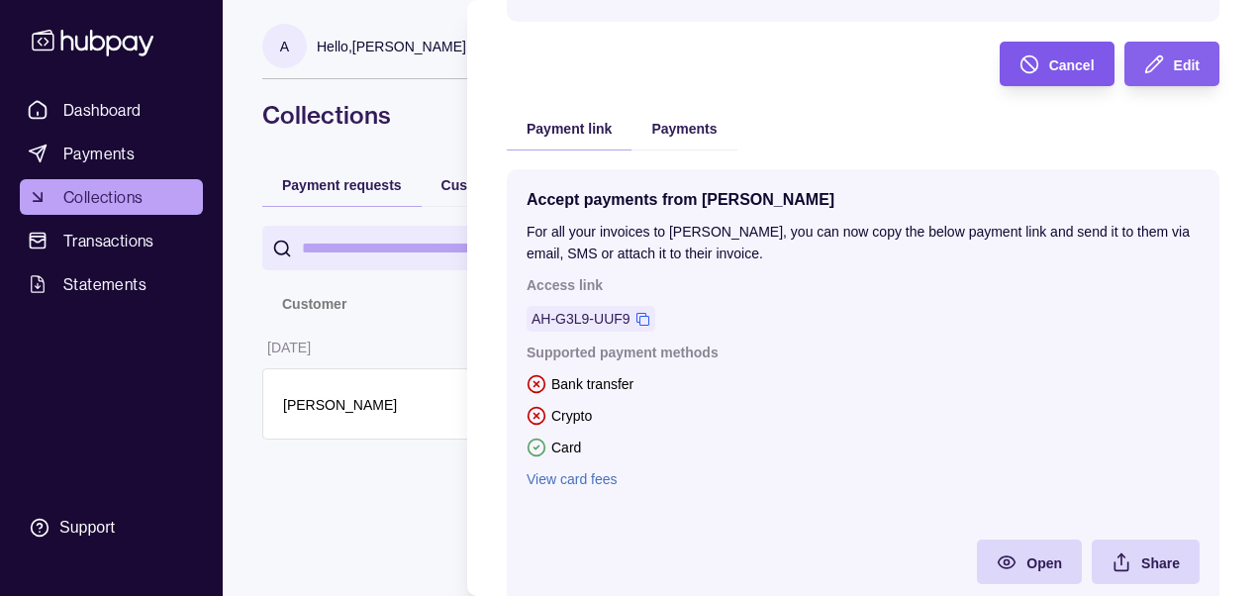
click at [1049, 68] on span "Cancel" at bounding box center [1072, 65] width 46 height 16
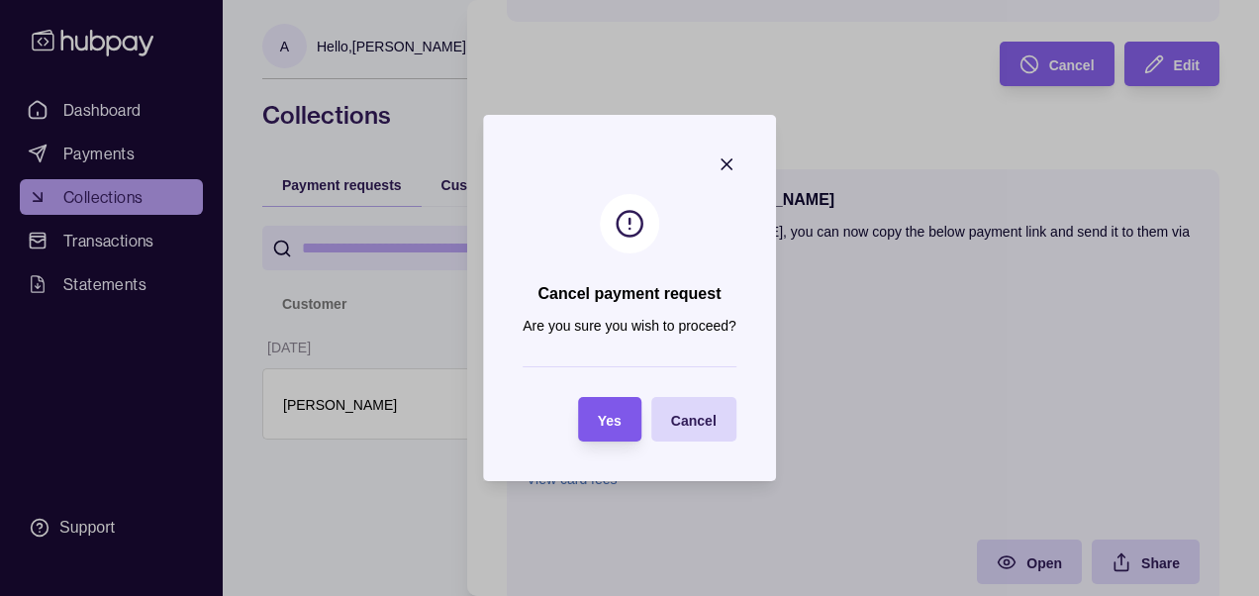
click at [638, 413] on section "Yes" at bounding box center [609, 419] width 63 height 45
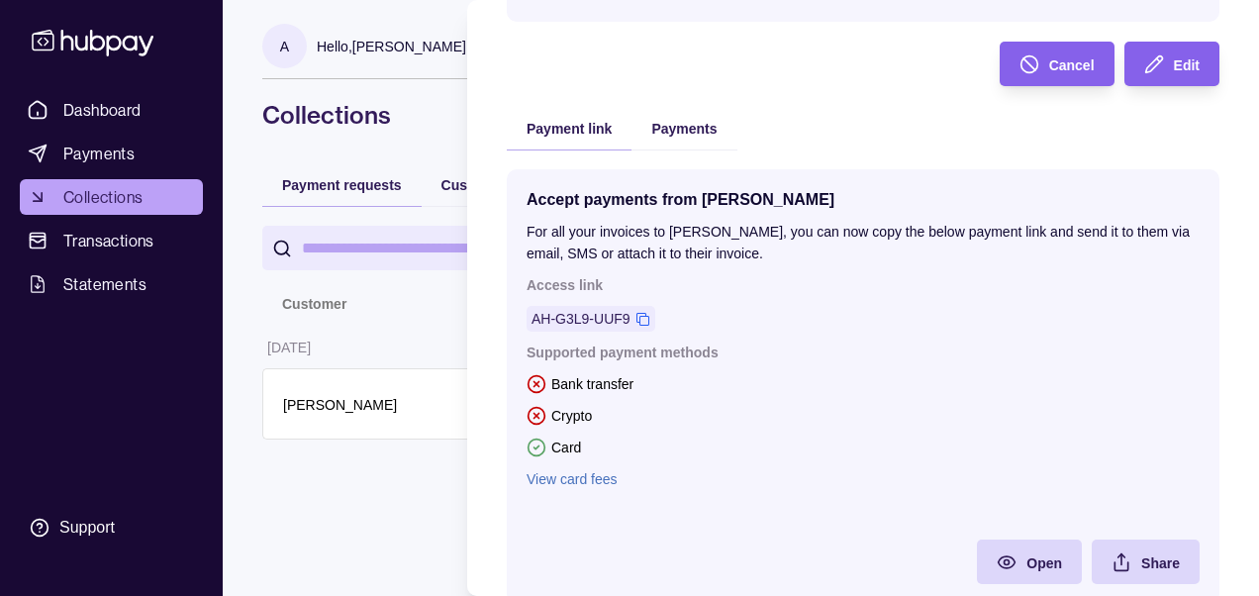
scroll to position [0, 0]
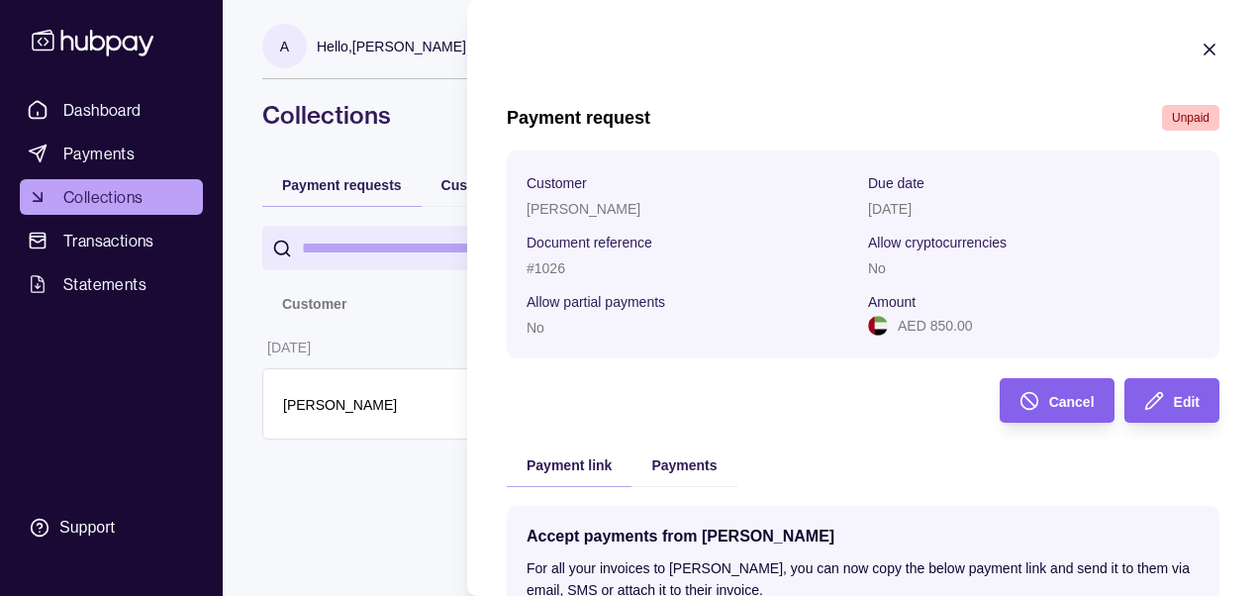
click at [1201, 53] on icon "button" at bounding box center [1210, 50] width 20 height 20
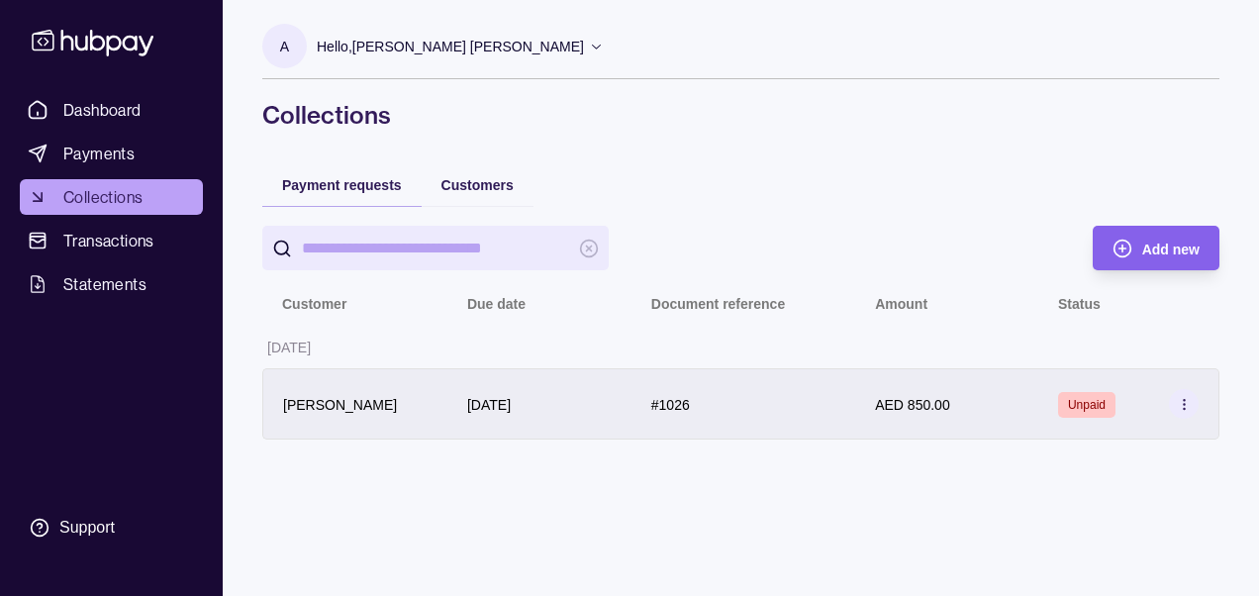
click at [1181, 402] on icon at bounding box center [1184, 404] width 15 height 15
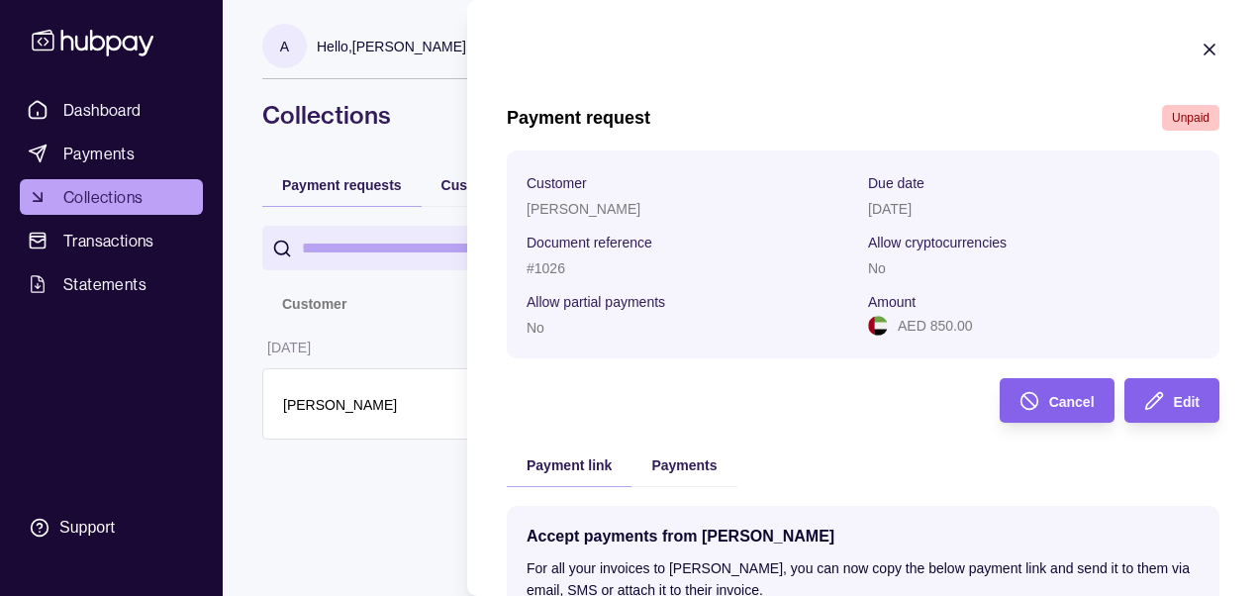
click at [1205, 48] on icon "button" at bounding box center [1210, 50] width 10 height 10
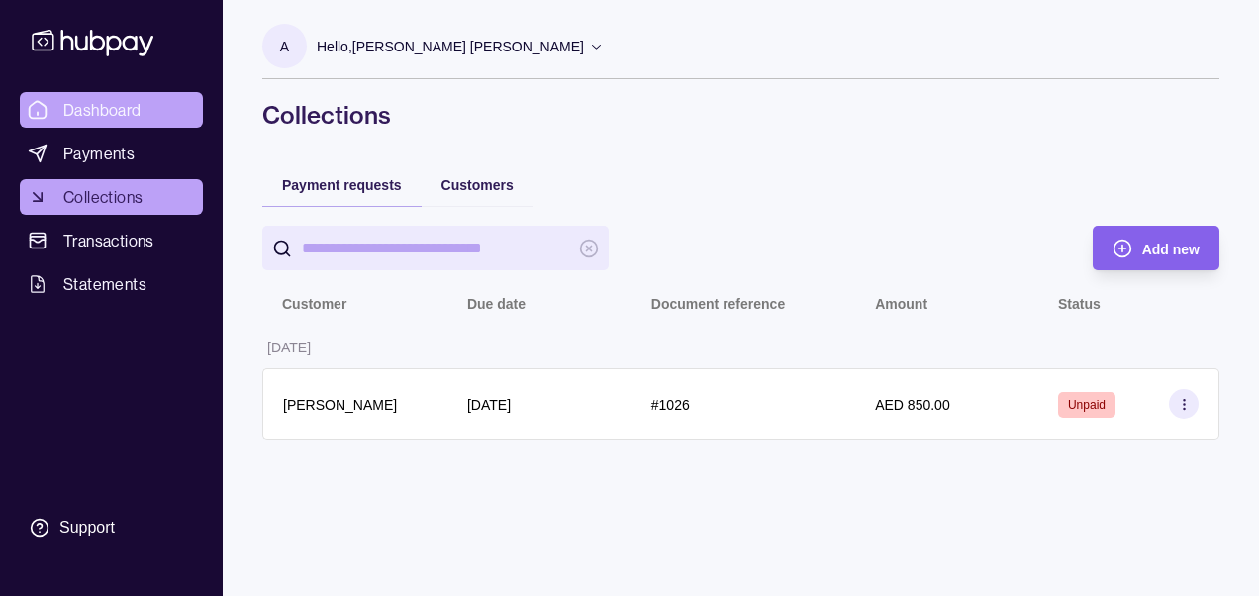
click at [141, 119] on span "Dashboard" at bounding box center [102, 110] width 78 height 24
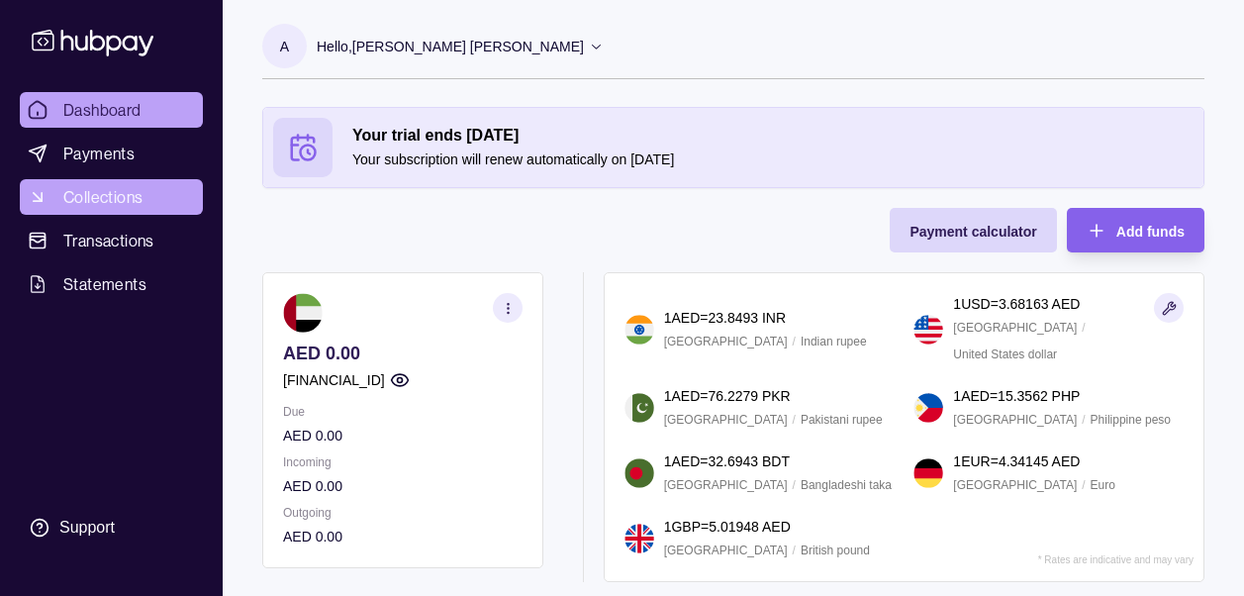
click at [118, 187] on span "Collections" at bounding box center [102, 197] width 79 height 24
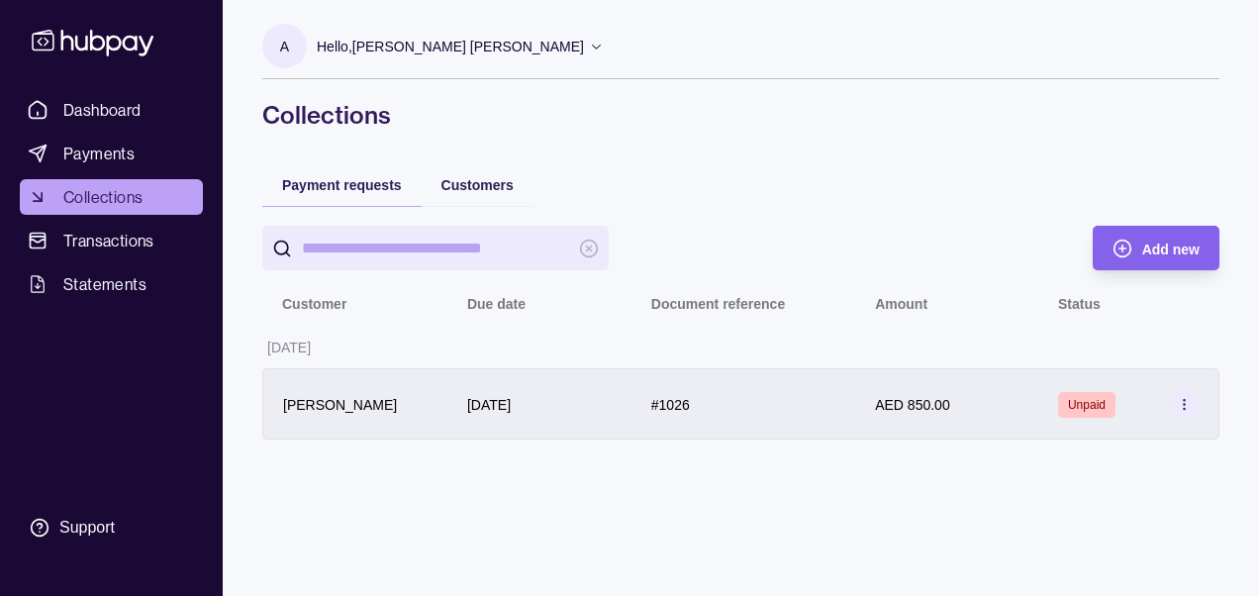
click at [1187, 407] on icon at bounding box center [1184, 404] width 15 height 15
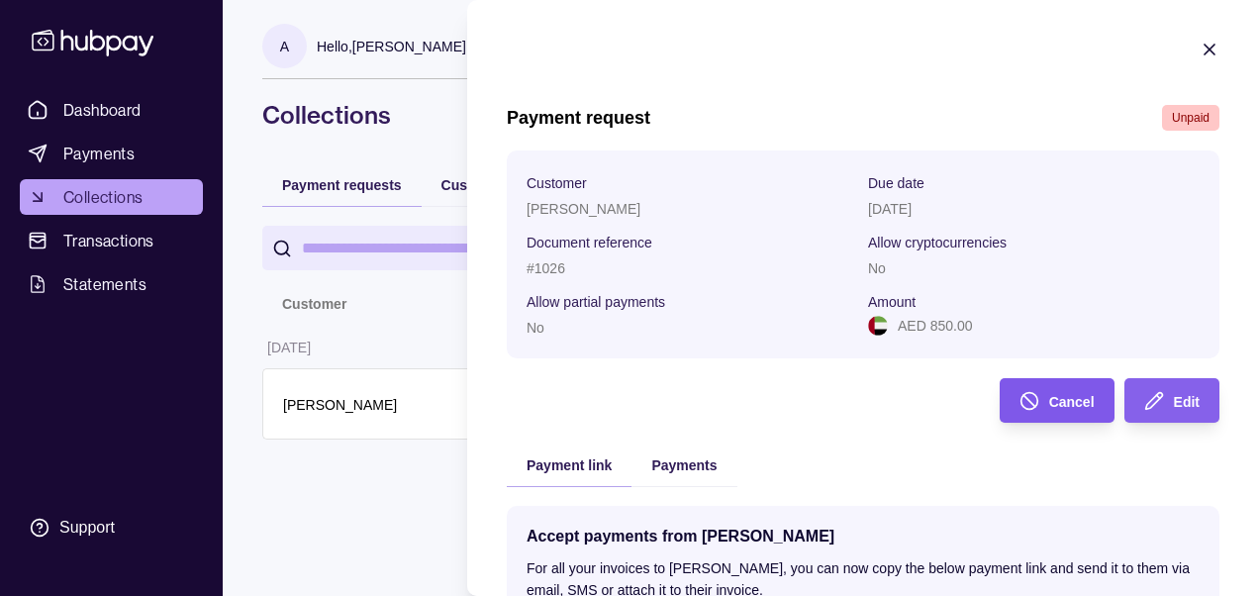
click at [1056, 395] on span "Cancel" at bounding box center [1072, 402] width 46 height 16
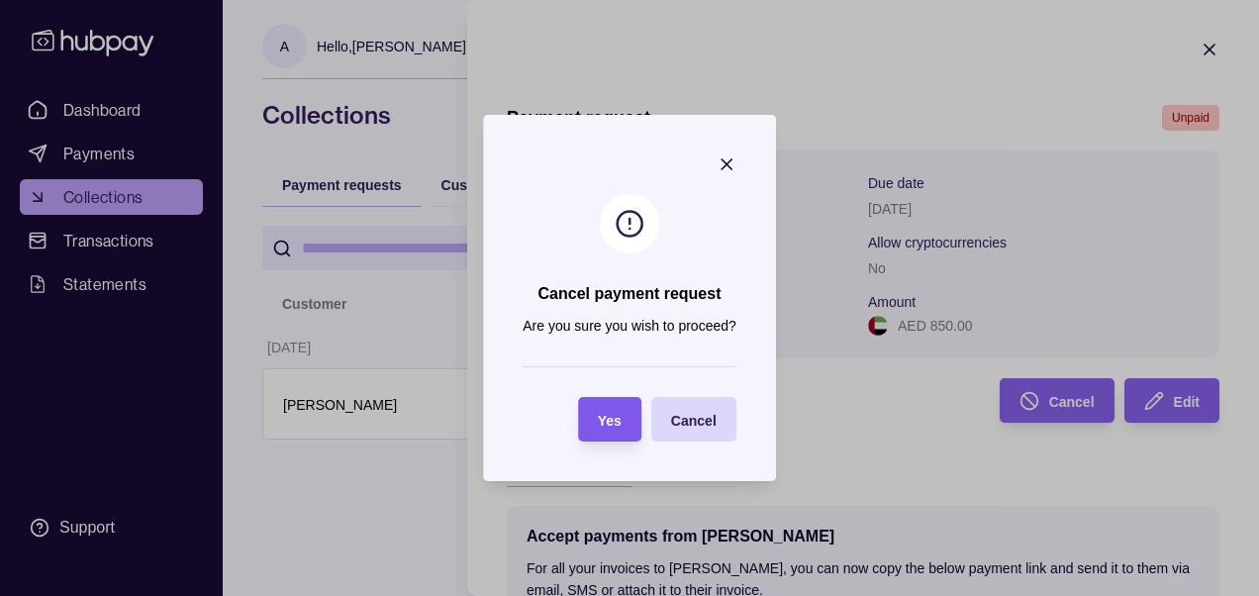
click at [601, 423] on span "Yes" at bounding box center [610, 421] width 24 height 16
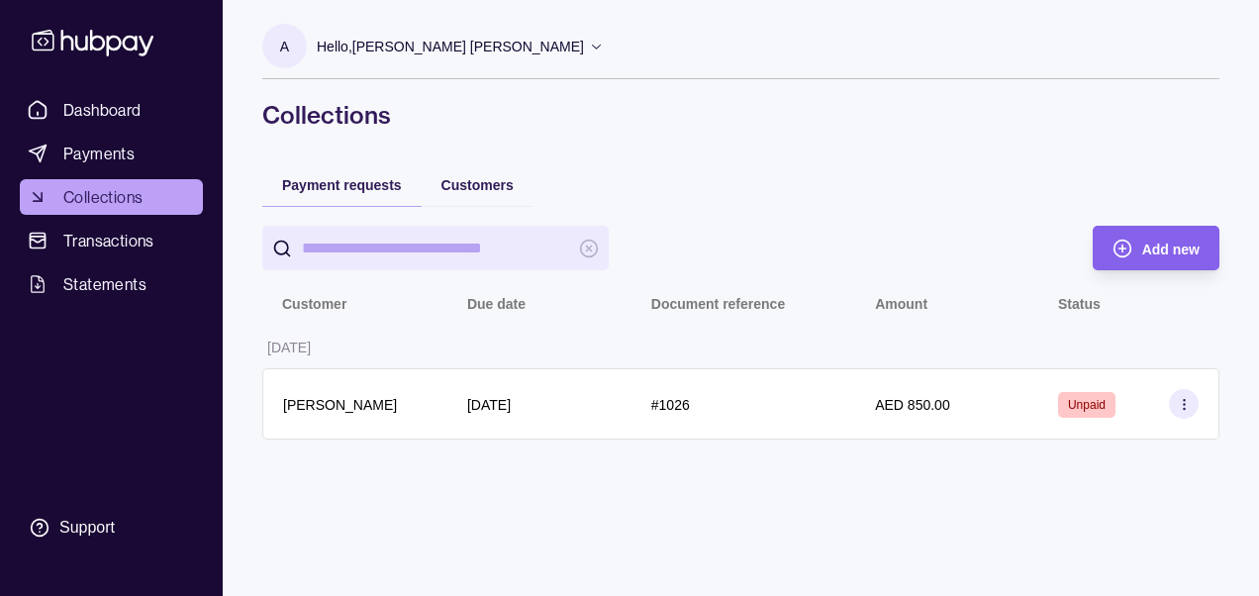
click at [450, 542] on html "Dashboard Payments Collections Transactions Statements Support A Hello, [PERSON…" at bounding box center [629, 298] width 1259 height 596
click at [641, 522] on div "A Hello, [PERSON_NAME] [PERSON_NAME] Trendy Optics FZ LLC Account Terms and con…" at bounding box center [741, 298] width 1036 height 596
click at [555, 497] on div "A Hello, [PERSON_NAME] [PERSON_NAME] Trendy Optics FZ LLC Account Terms and con…" at bounding box center [741, 298] width 1036 height 596
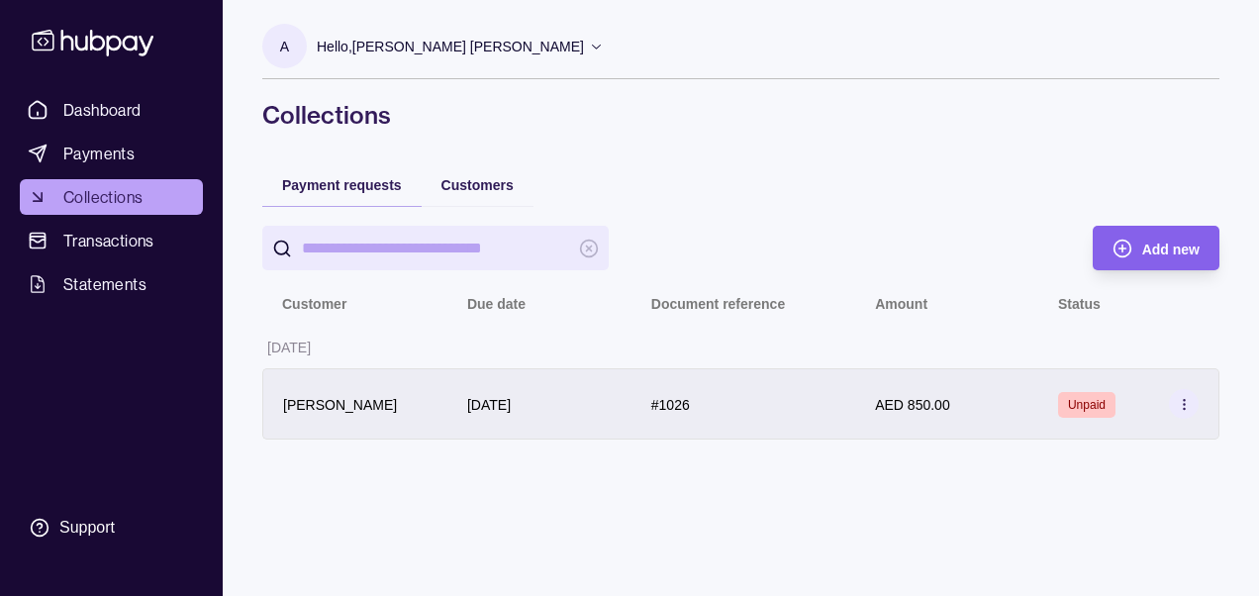
click at [1180, 397] on icon at bounding box center [1184, 404] width 15 height 15
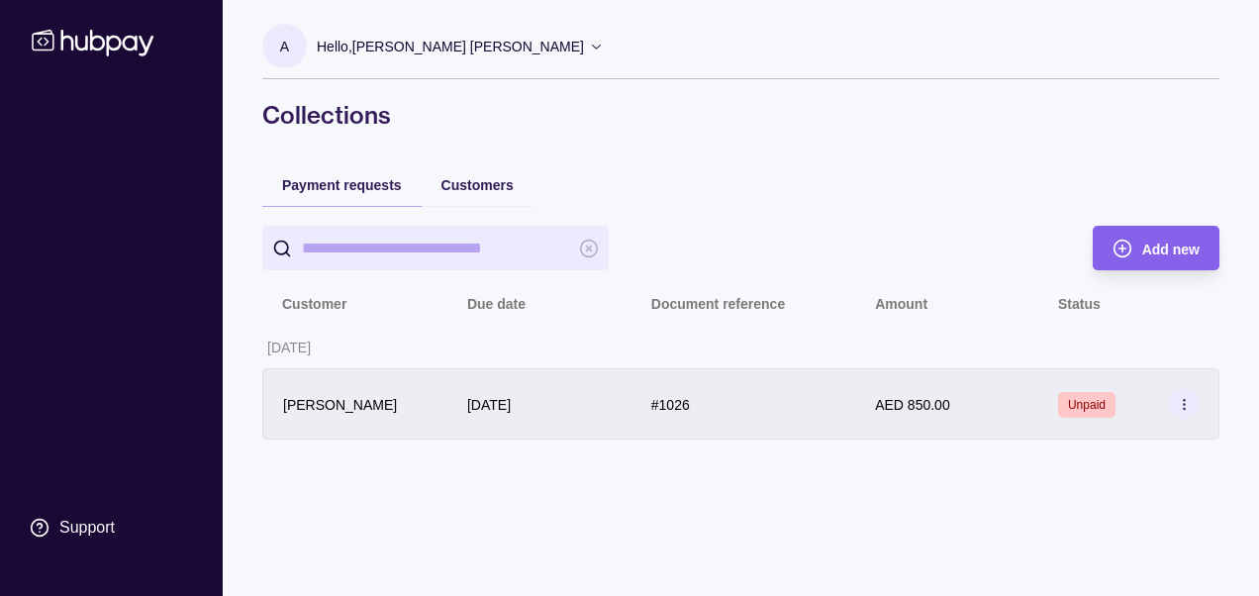
click at [1185, 406] on icon at bounding box center [1184, 404] width 15 height 15
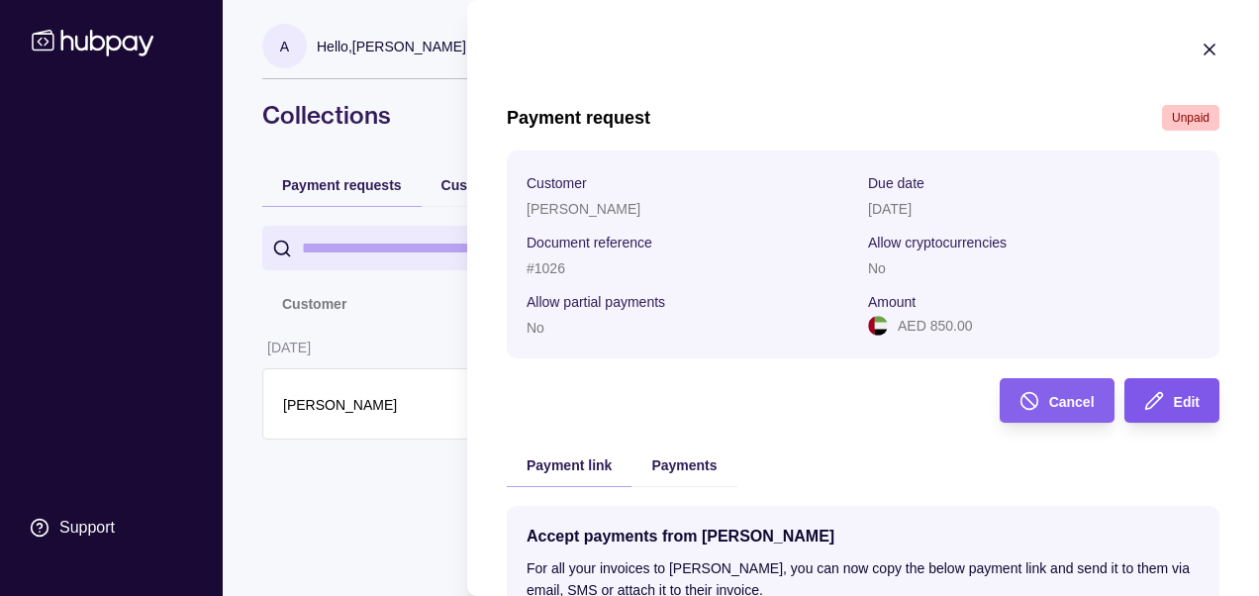
click at [1176, 392] on div "Edit" at bounding box center [1187, 401] width 26 height 24
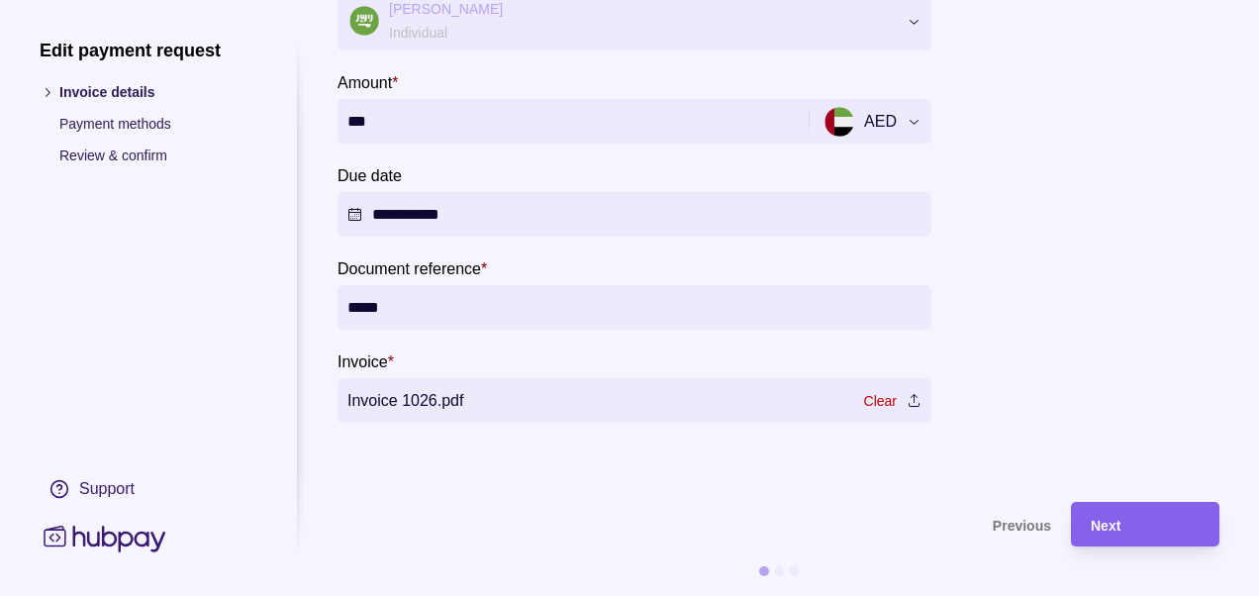
scroll to position [150, 0]
click at [875, 390] on link "Clear" at bounding box center [880, 401] width 33 height 22
click at [1116, 526] on div "Next" at bounding box center [1130, 524] width 139 height 45
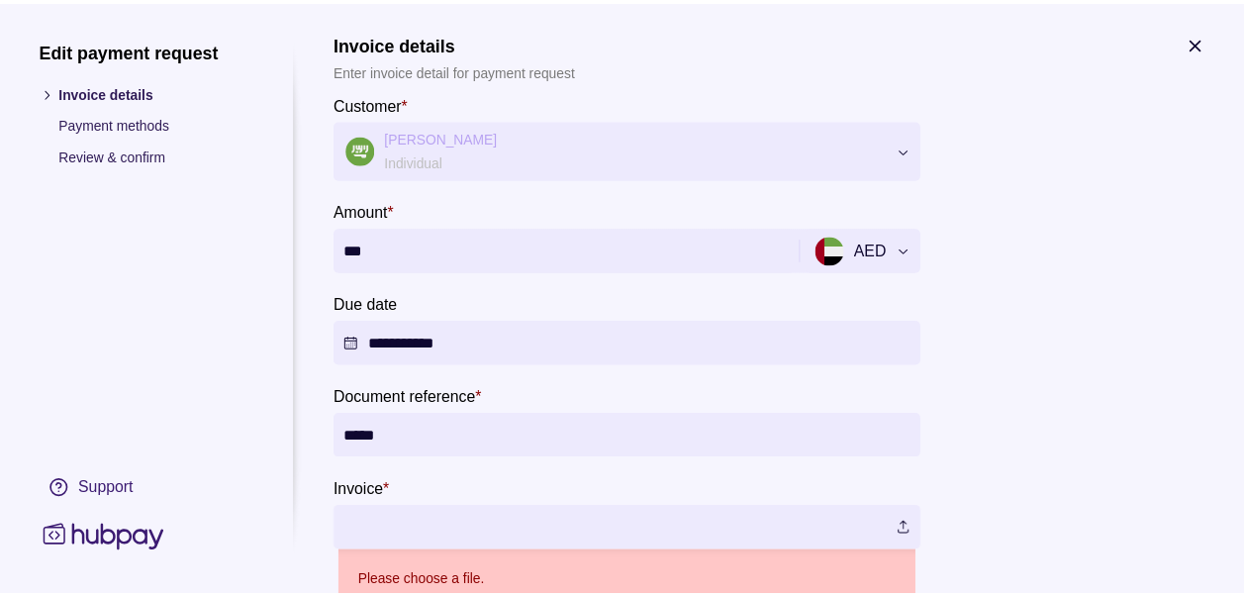
scroll to position [0, 0]
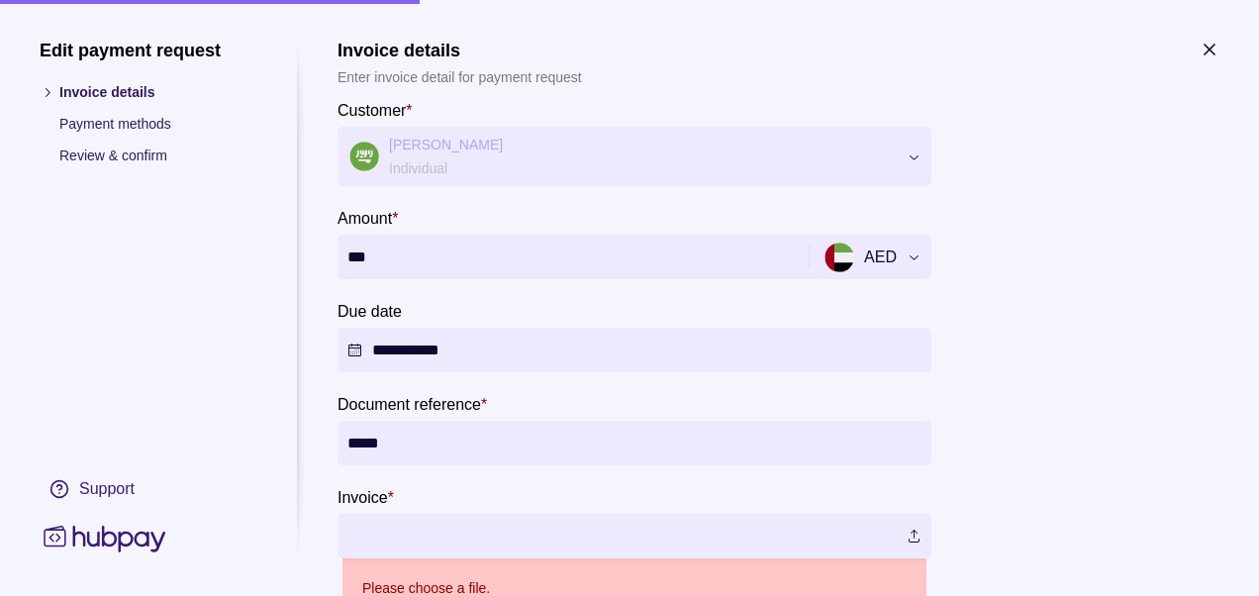
click at [1207, 45] on icon "button" at bounding box center [1210, 50] width 20 height 20
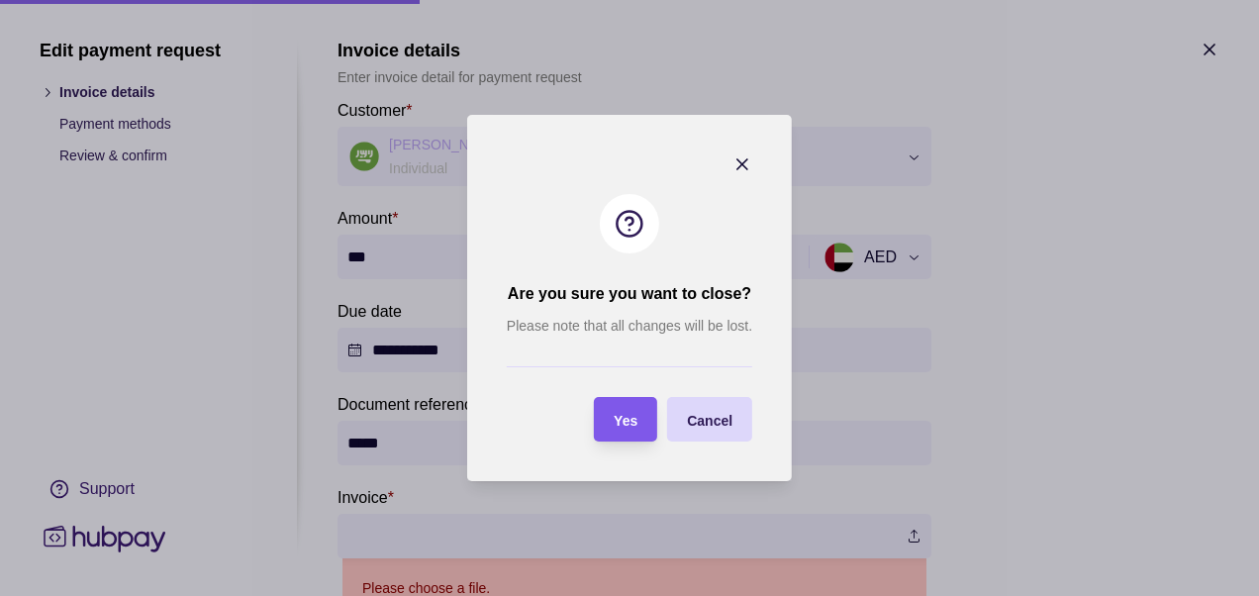
click at [640, 418] on section "Yes" at bounding box center [625, 419] width 63 height 45
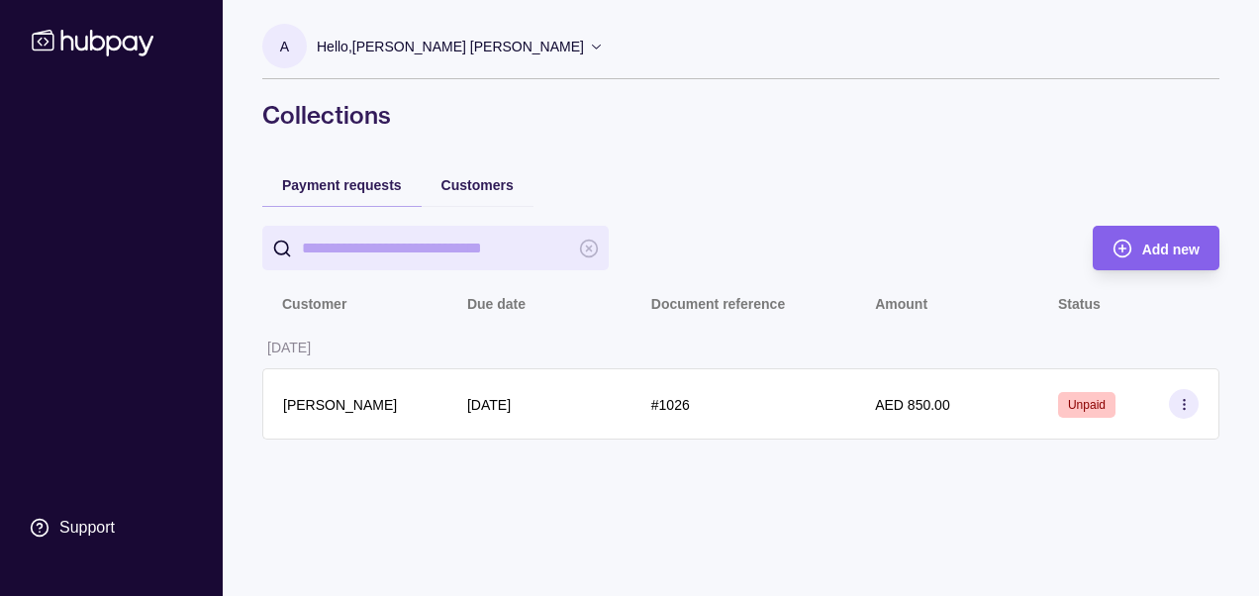
click at [422, 488] on html "Support A Hello, Ahmed Mohamed Abdelazim Mahmoud Trendy Optics FZ LLC Account T…" at bounding box center [629, 298] width 1259 height 596
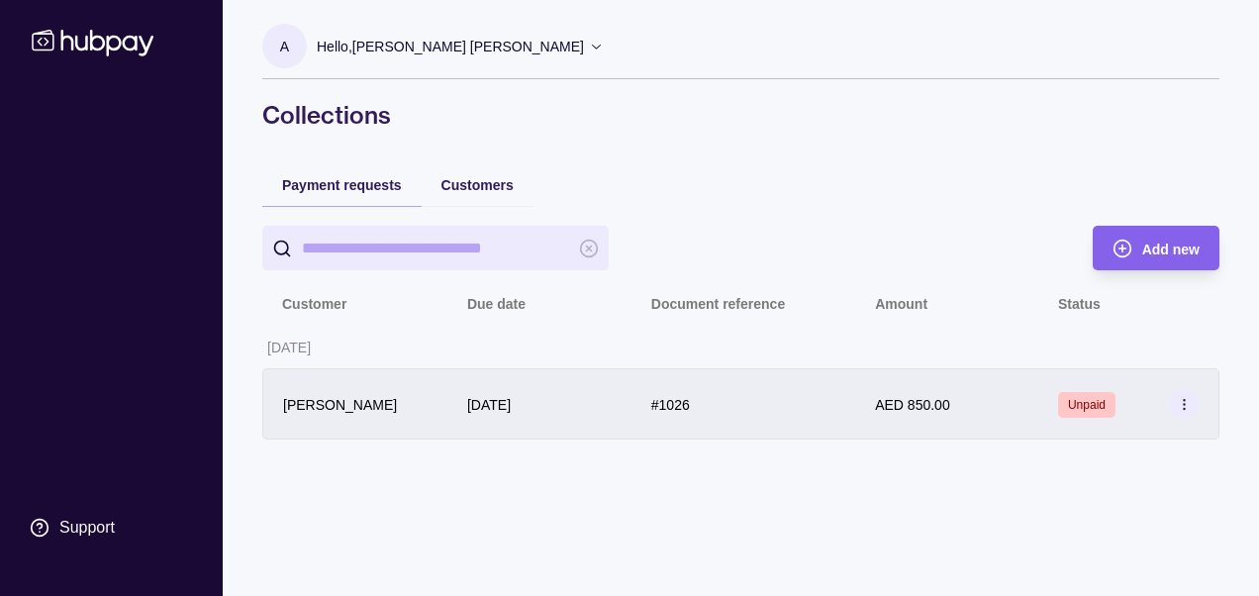
click at [667, 435] on div "#1026" at bounding box center [744, 403] width 224 height 71
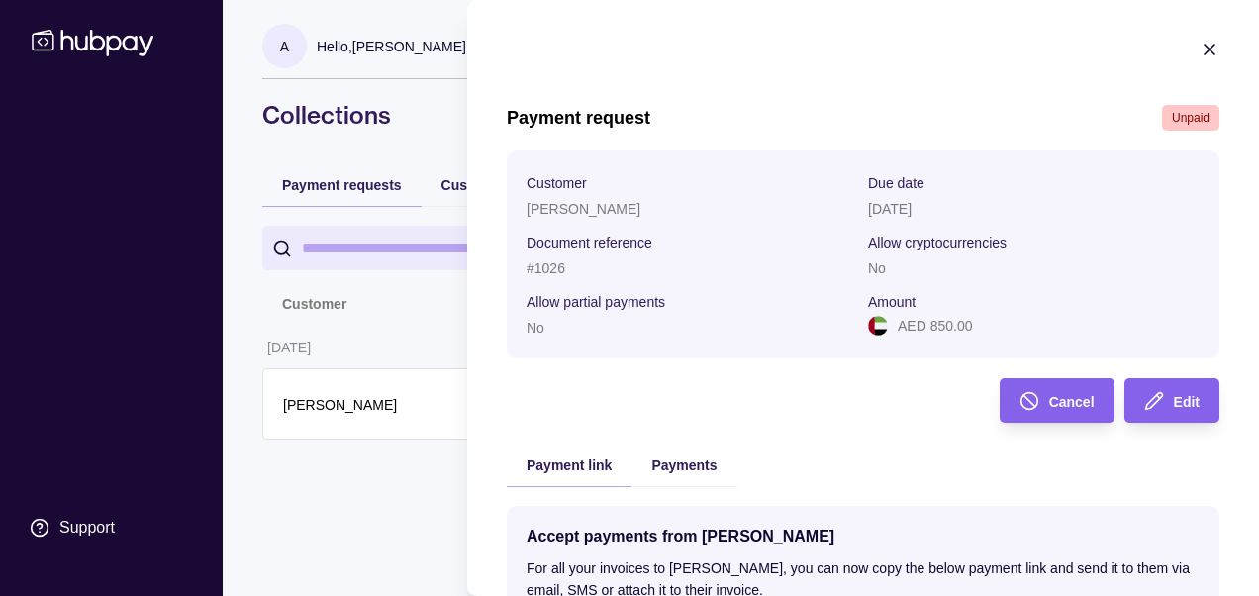
click at [464, 480] on html "Support A Hello, Ahmed Mohamed Abdelazim Mahmoud Trendy Optics FZ LLC Account T…" at bounding box center [629, 298] width 1259 height 596
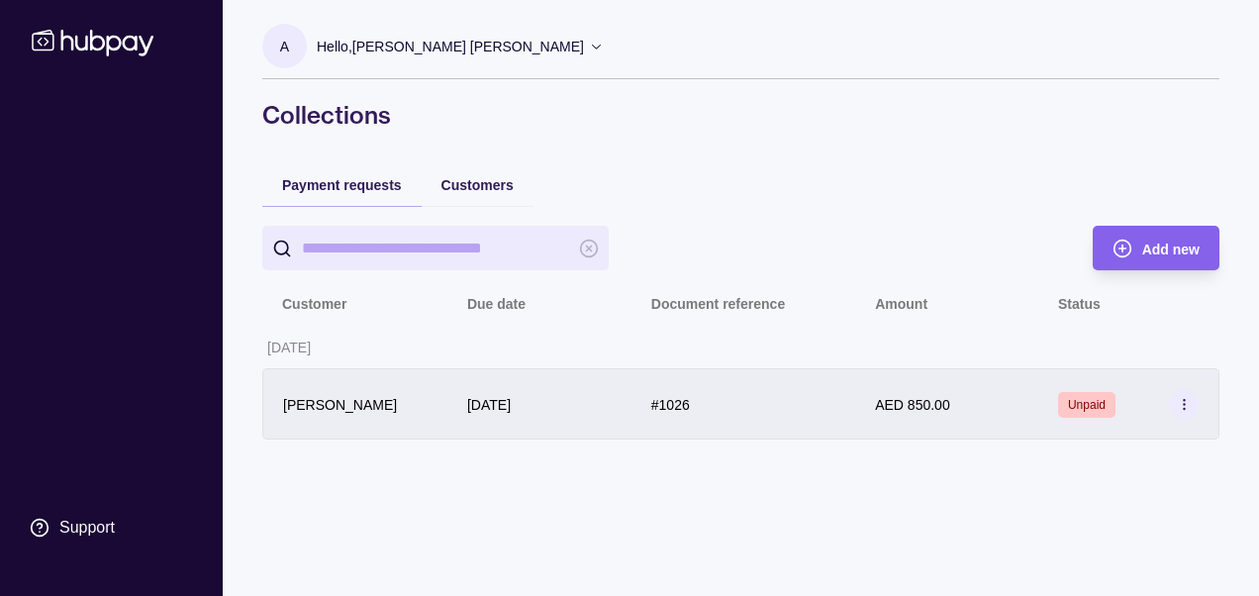
click at [1198, 397] on div at bounding box center [1184, 404] width 30 height 30
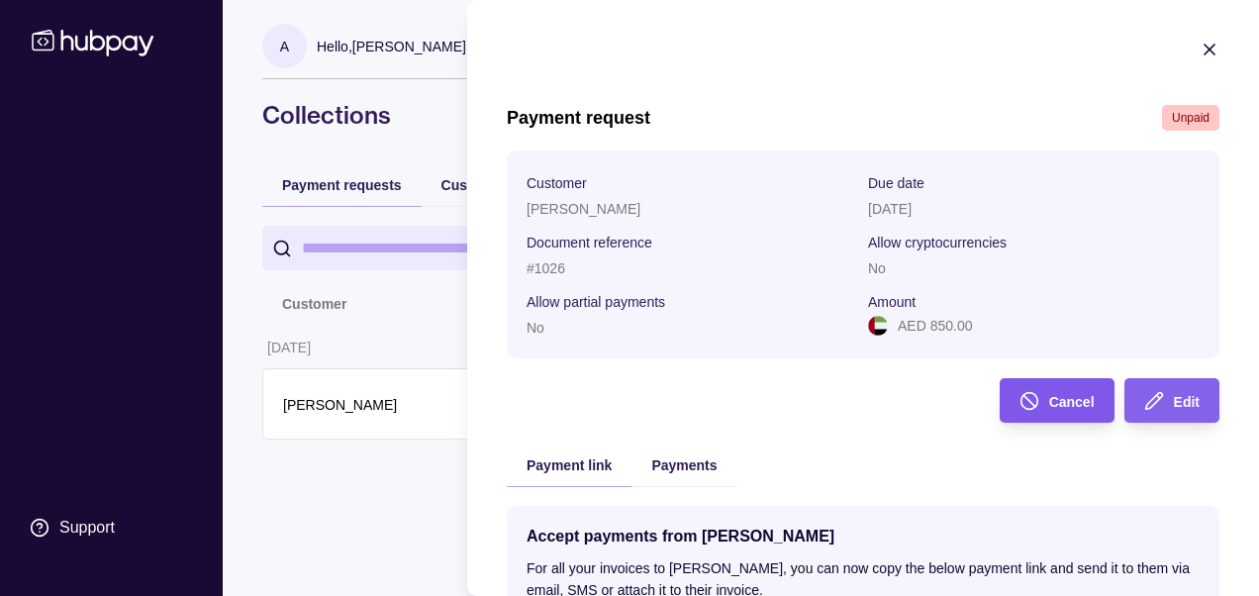
click at [1069, 396] on span "Cancel" at bounding box center [1072, 402] width 46 height 16
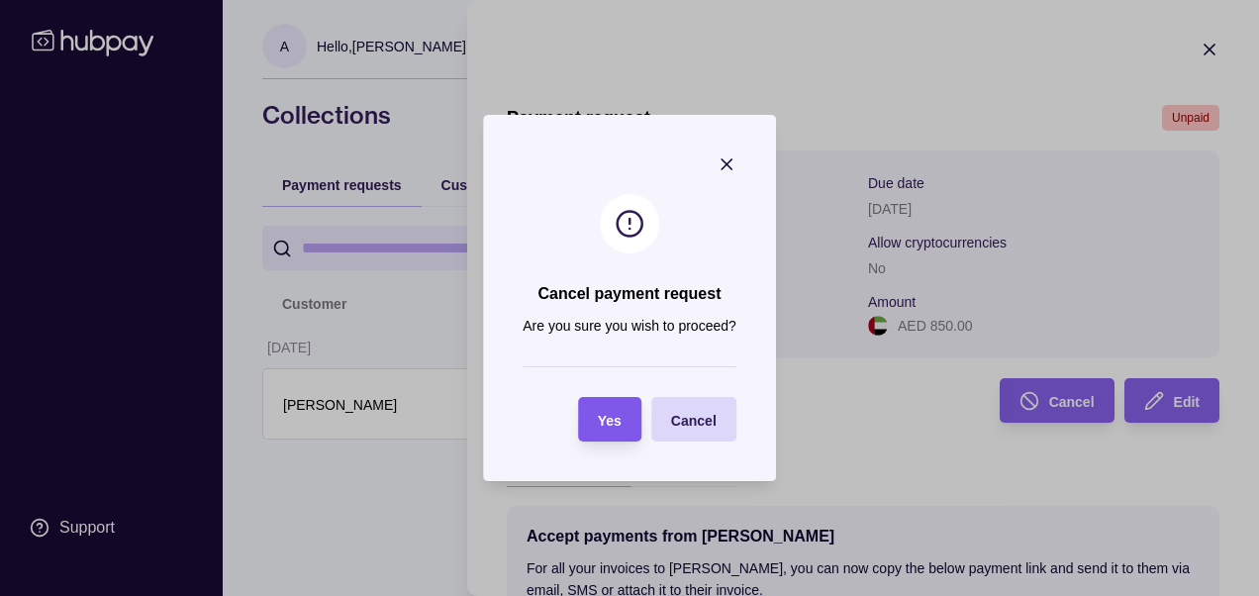
click at [606, 415] on span "Yes" at bounding box center [610, 421] width 24 height 16
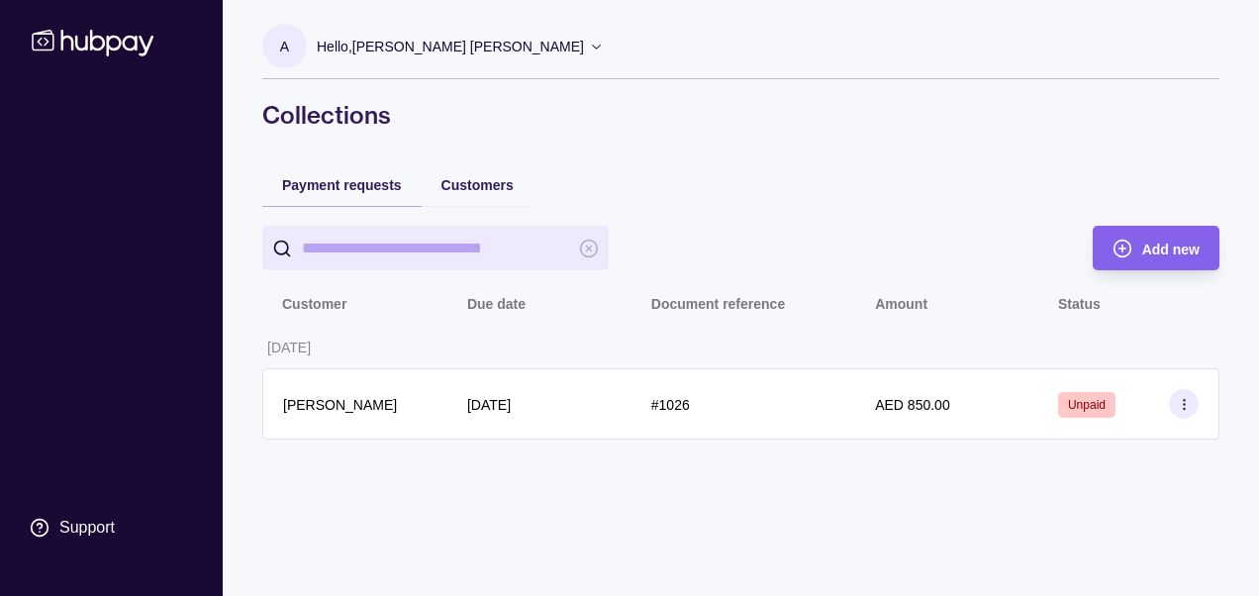
click at [420, 480] on html "Support A Hello, Ahmed Mohamed Abdelazim Mahmoud Trendy Optics FZ LLC Account T…" at bounding box center [629, 298] width 1259 height 596
